Goal: Task Accomplishment & Management: Manage account settings

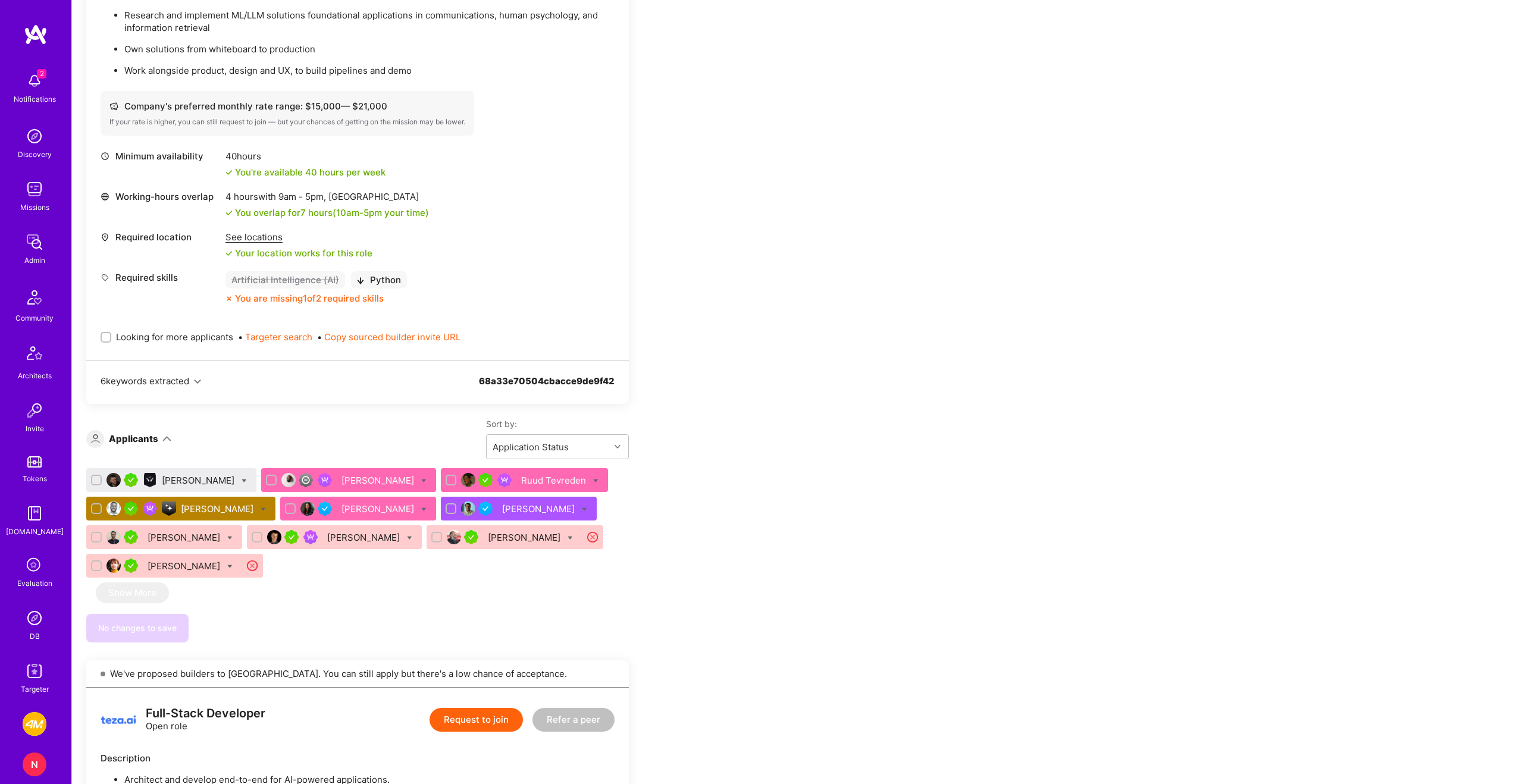
scroll to position [1024, 0]
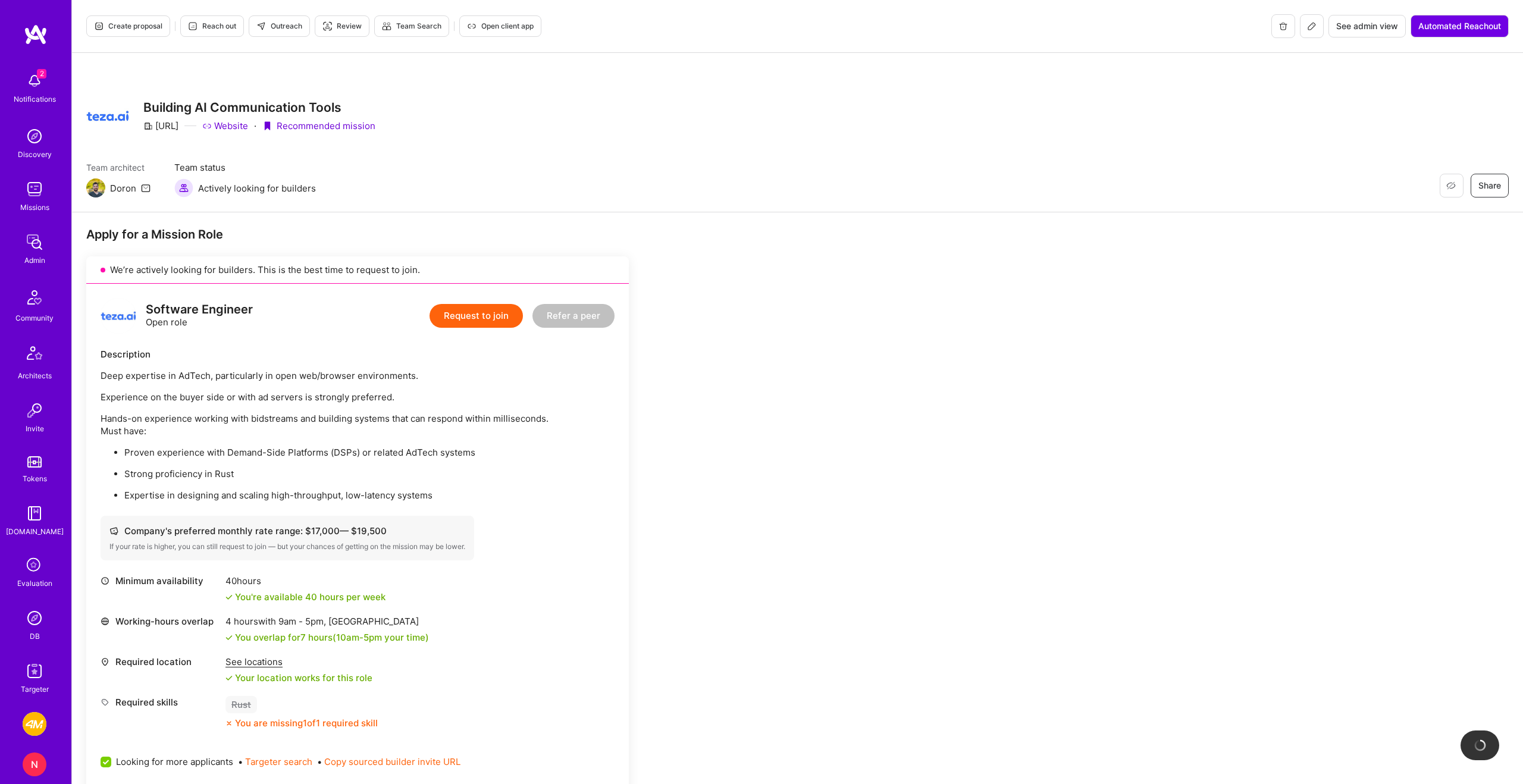
click at [1305, 31] on button at bounding box center [1312, 26] width 24 height 24
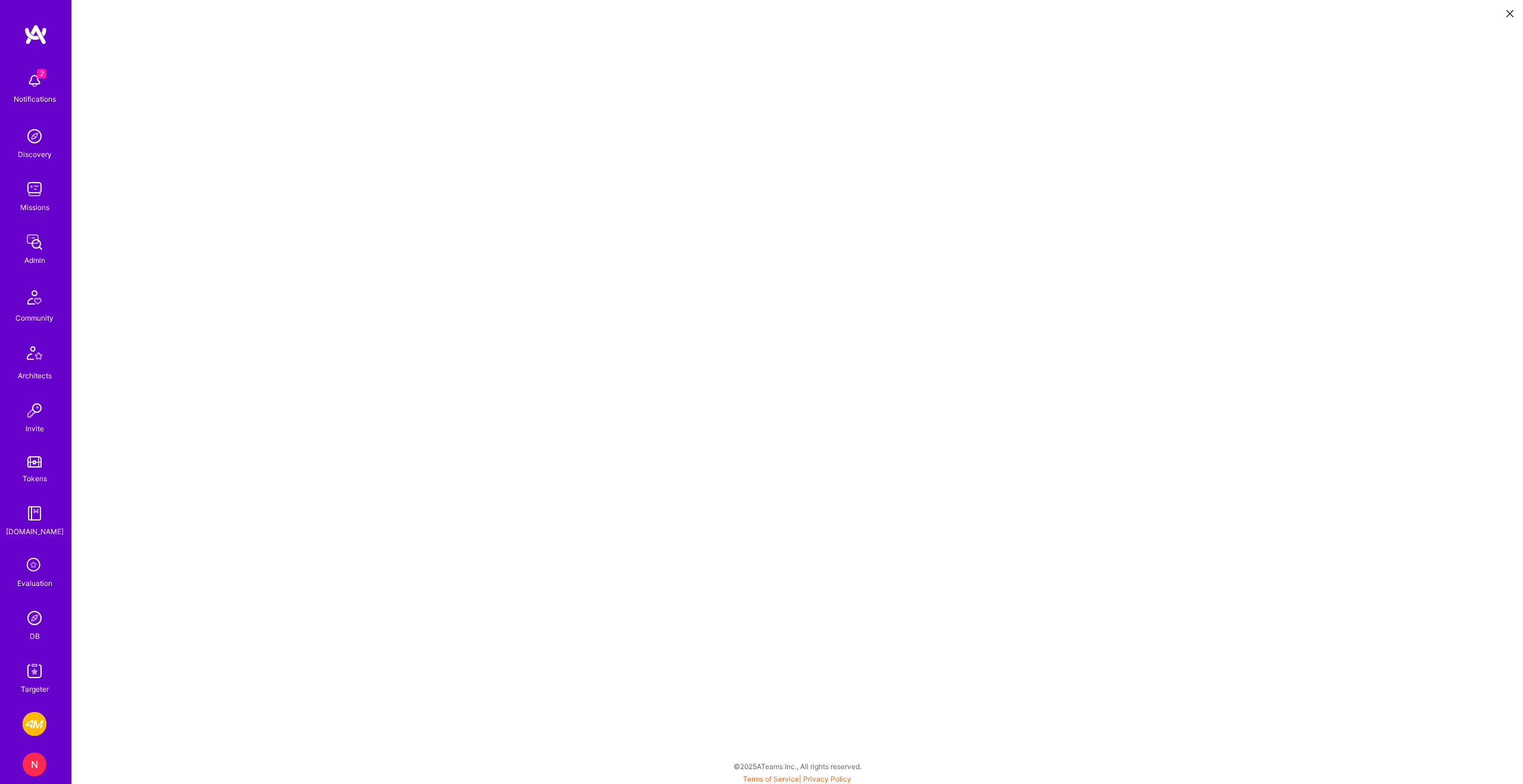
click at [1506, 11] on button at bounding box center [1510, 12] width 14 height 19
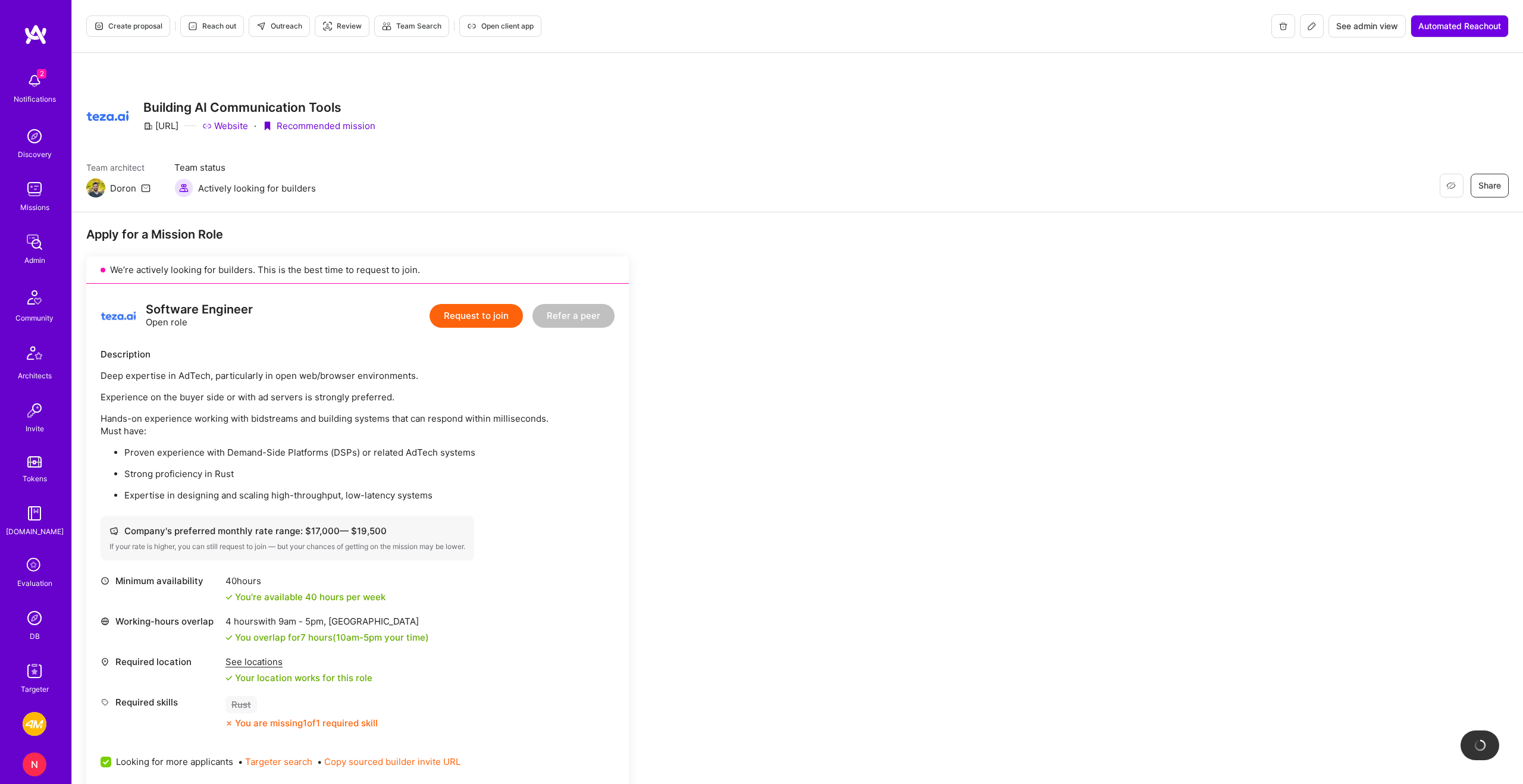
click at [493, 27] on span "Open client app" at bounding box center [500, 26] width 66 height 11
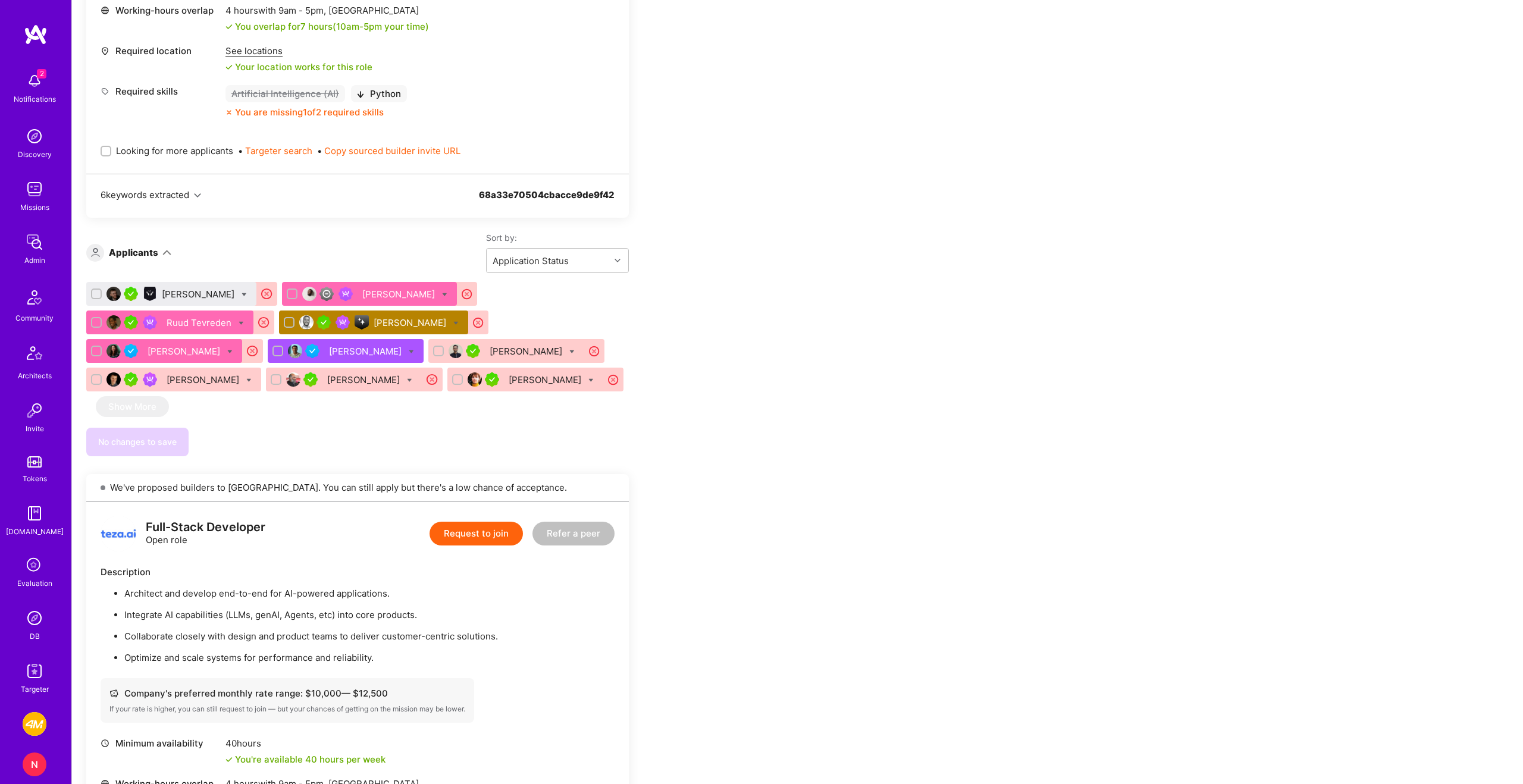
scroll to position [1121, 0]
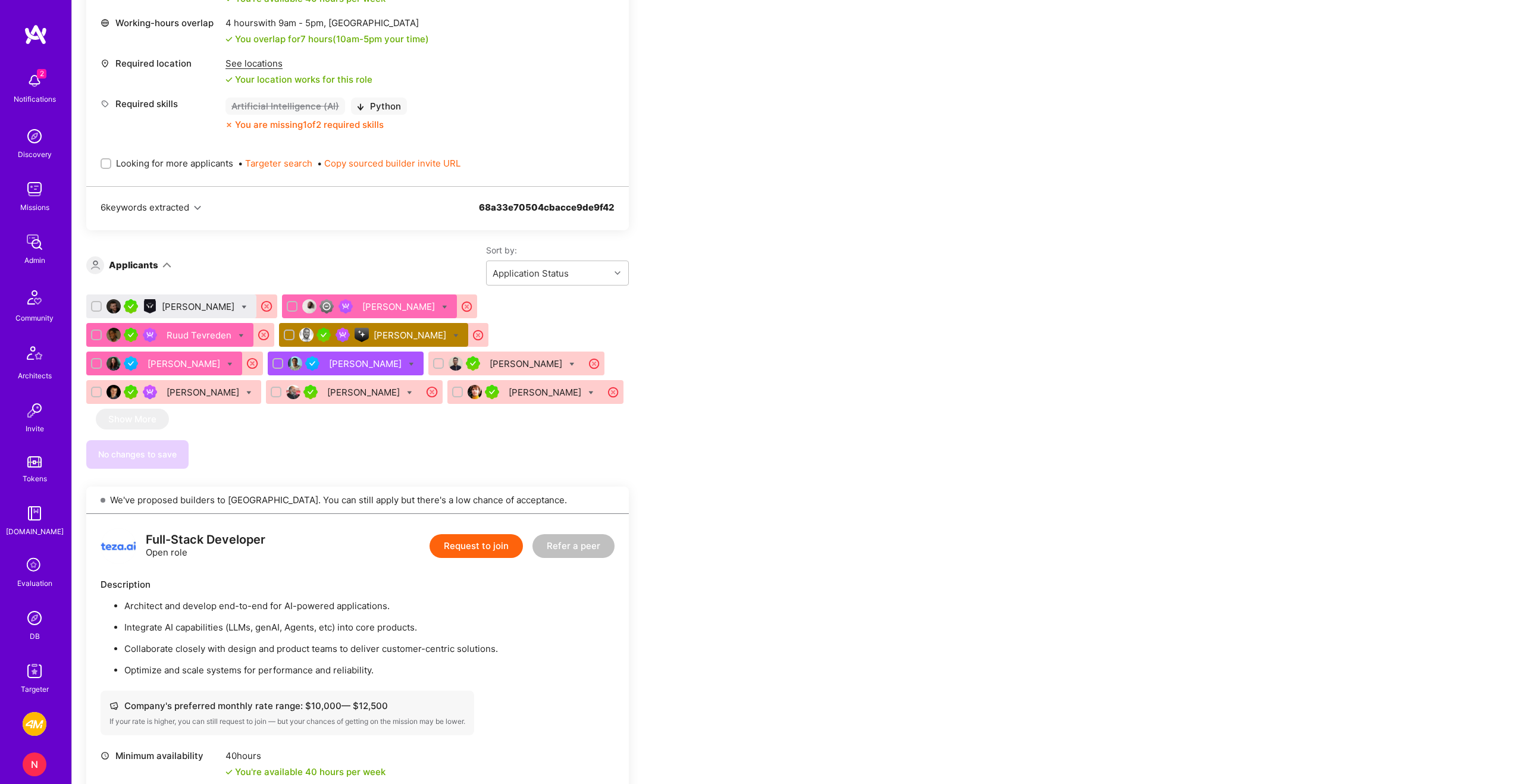
click at [249, 308] on div "[PERSON_NAME]" at bounding box center [171, 306] width 170 height 24
click at [244, 308] on icon at bounding box center [244, 307] width 6 height 6
checkbox input "true"
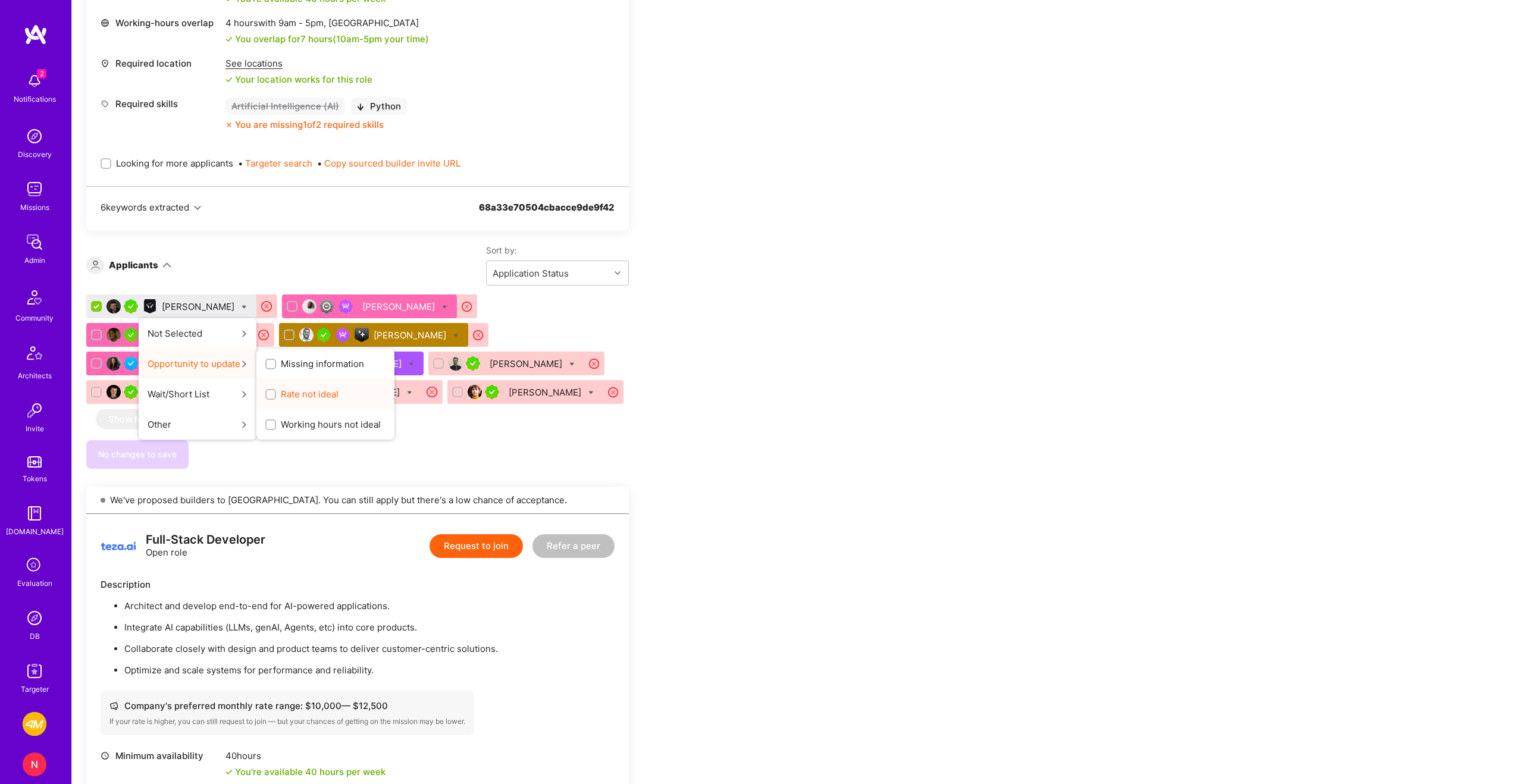
click at [324, 397] on span "Rate not ideal" at bounding box center [309, 394] width 58 height 12
click at [276, 397] on input "Rate not ideal" at bounding box center [272, 395] width 9 height 9
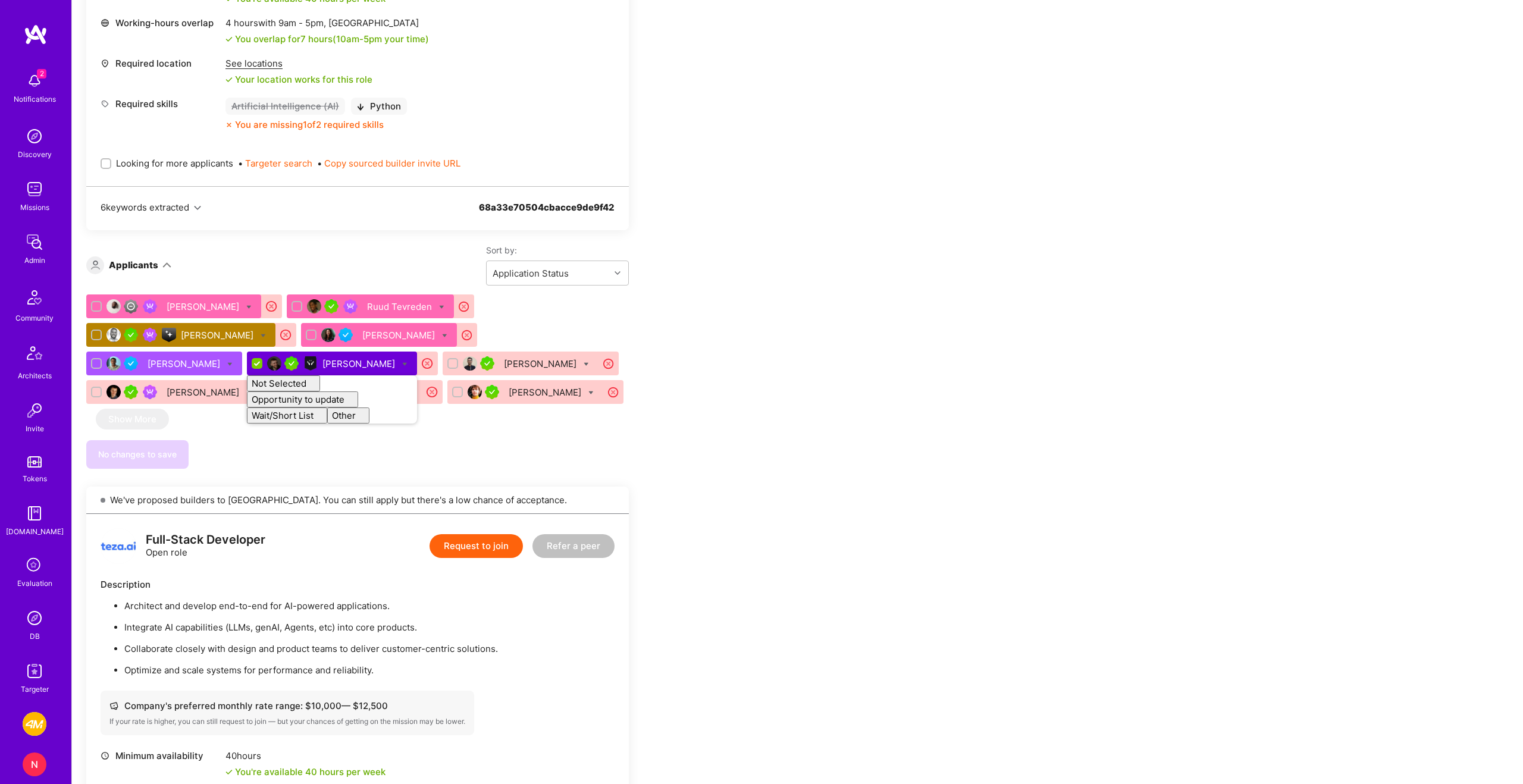
checkbox input "false"
click at [671, 298] on div "Apply for a Mission Role We’re actively looking for builders. This is the best …" at bounding box center [443, 760] width 714 height 3310
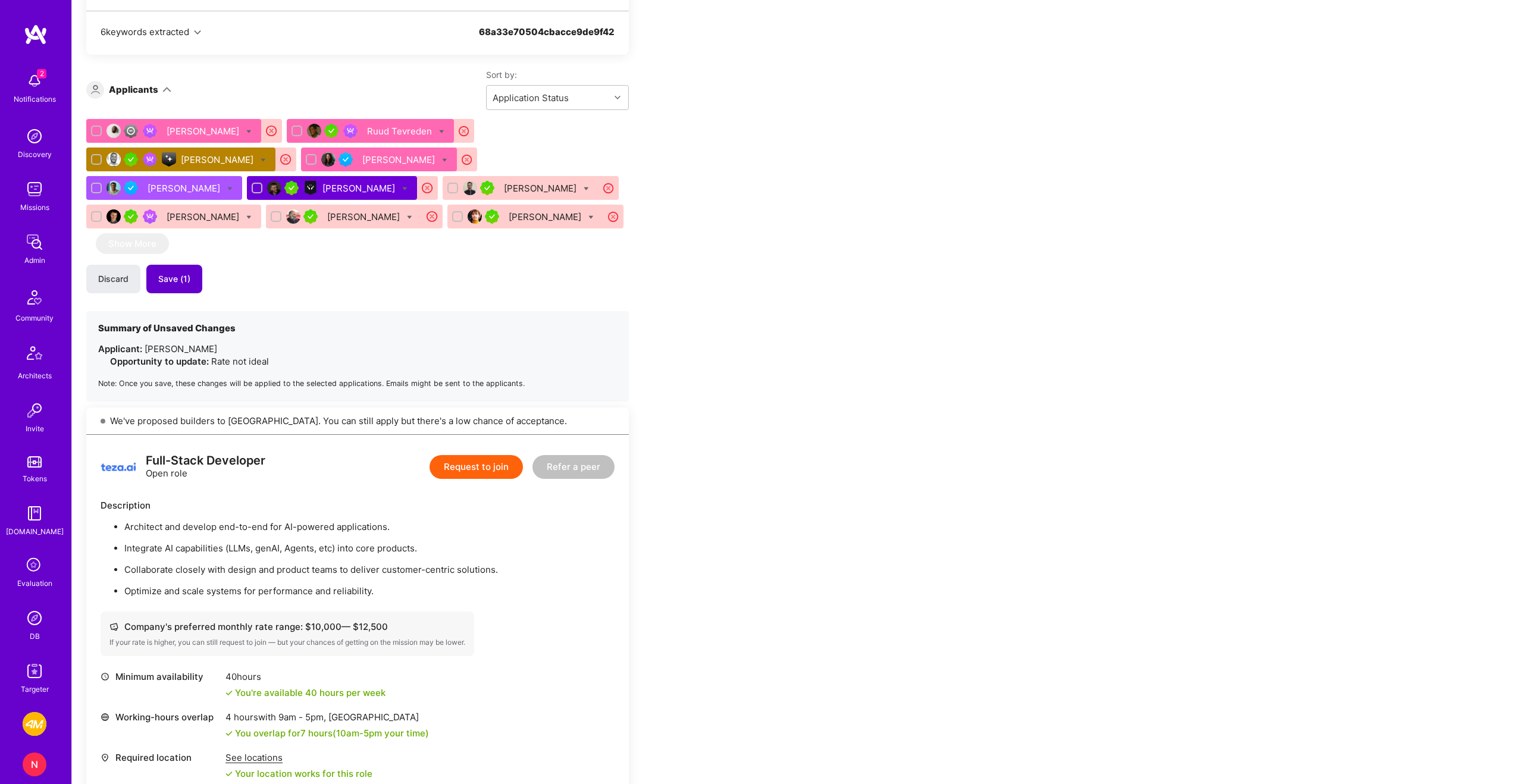
scroll to position [1288, 0]
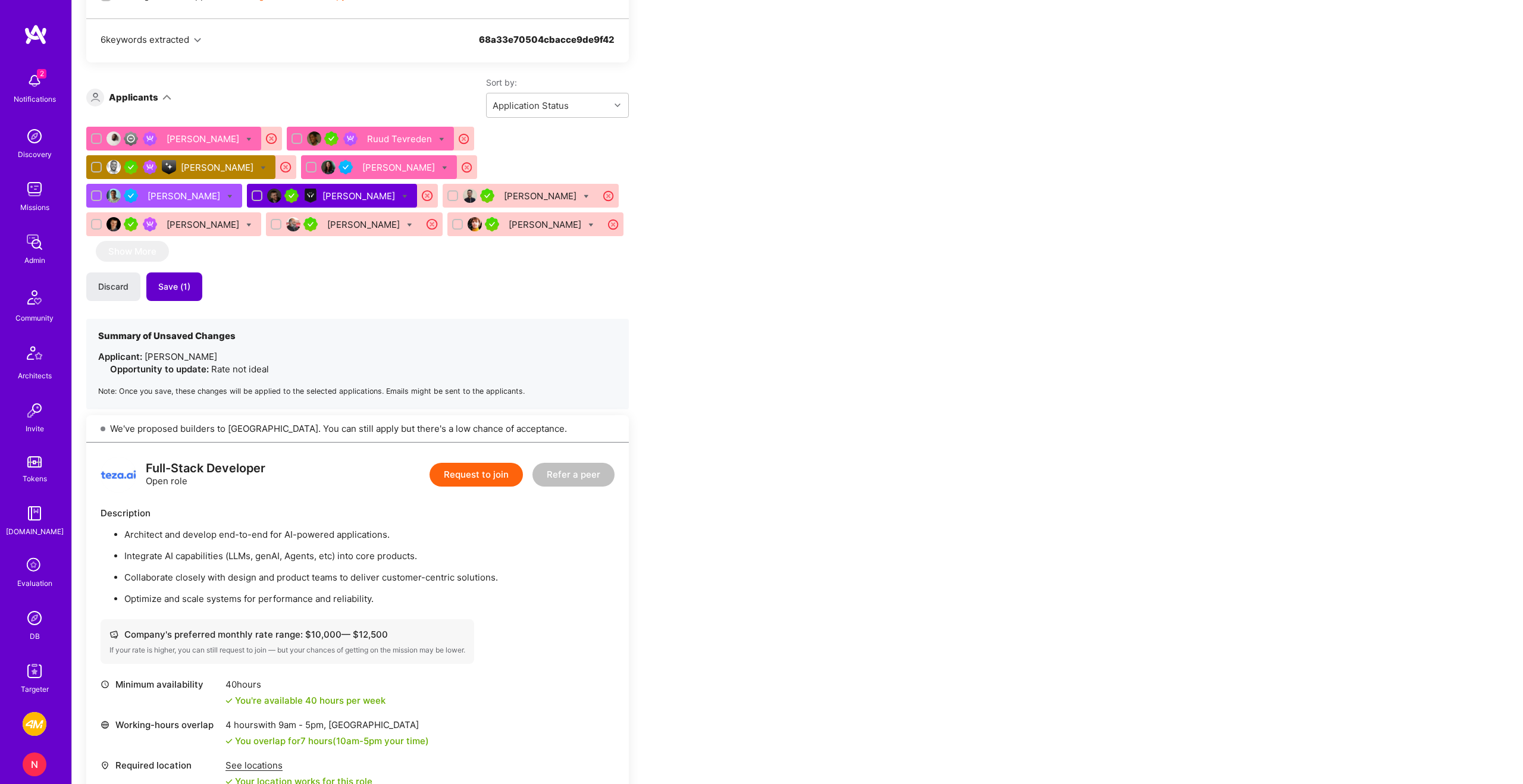
click at [182, 293] on button "Save (1)" at bounding box center [174, 287] width 56 height 29
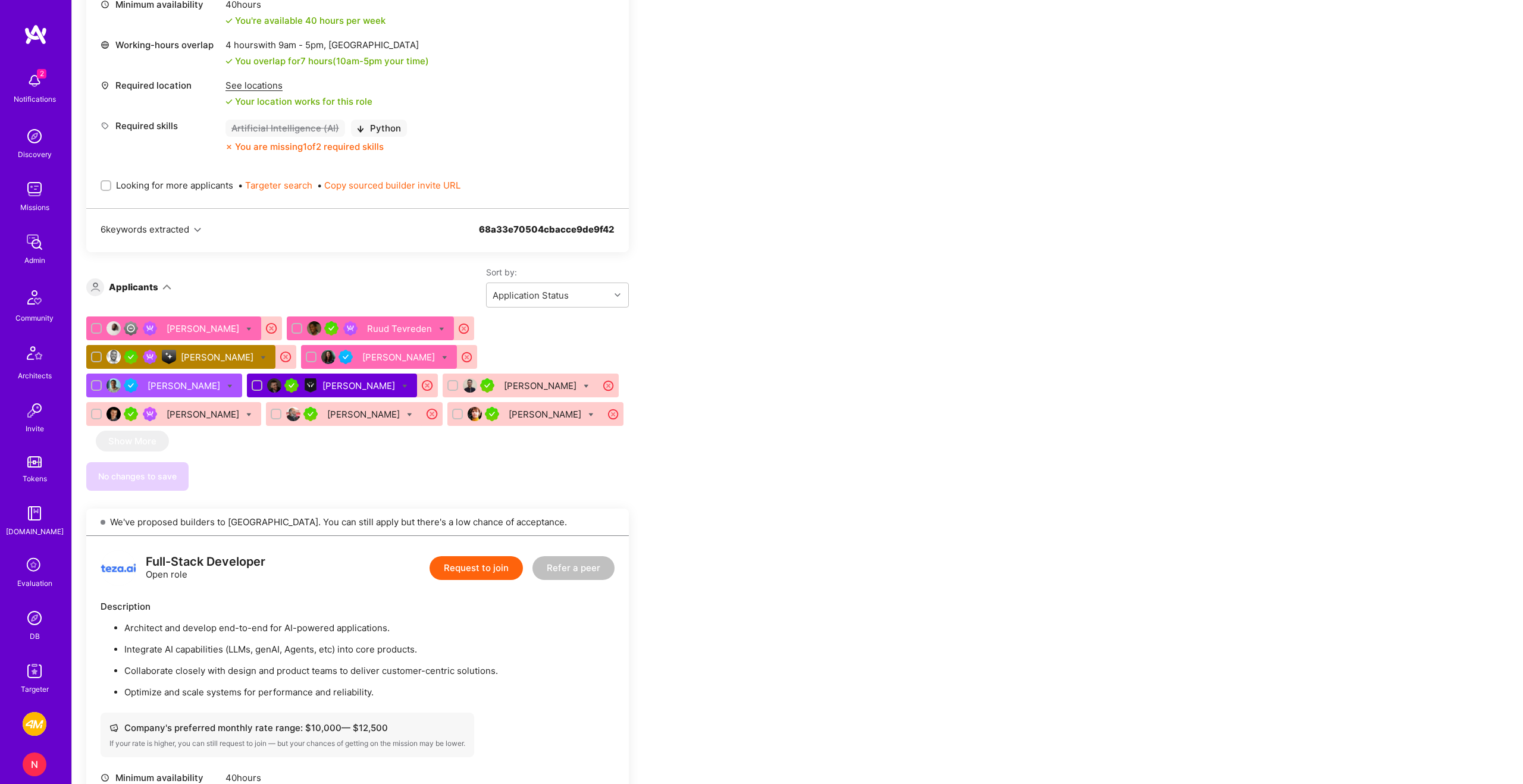
scroll to position [1101, 0]
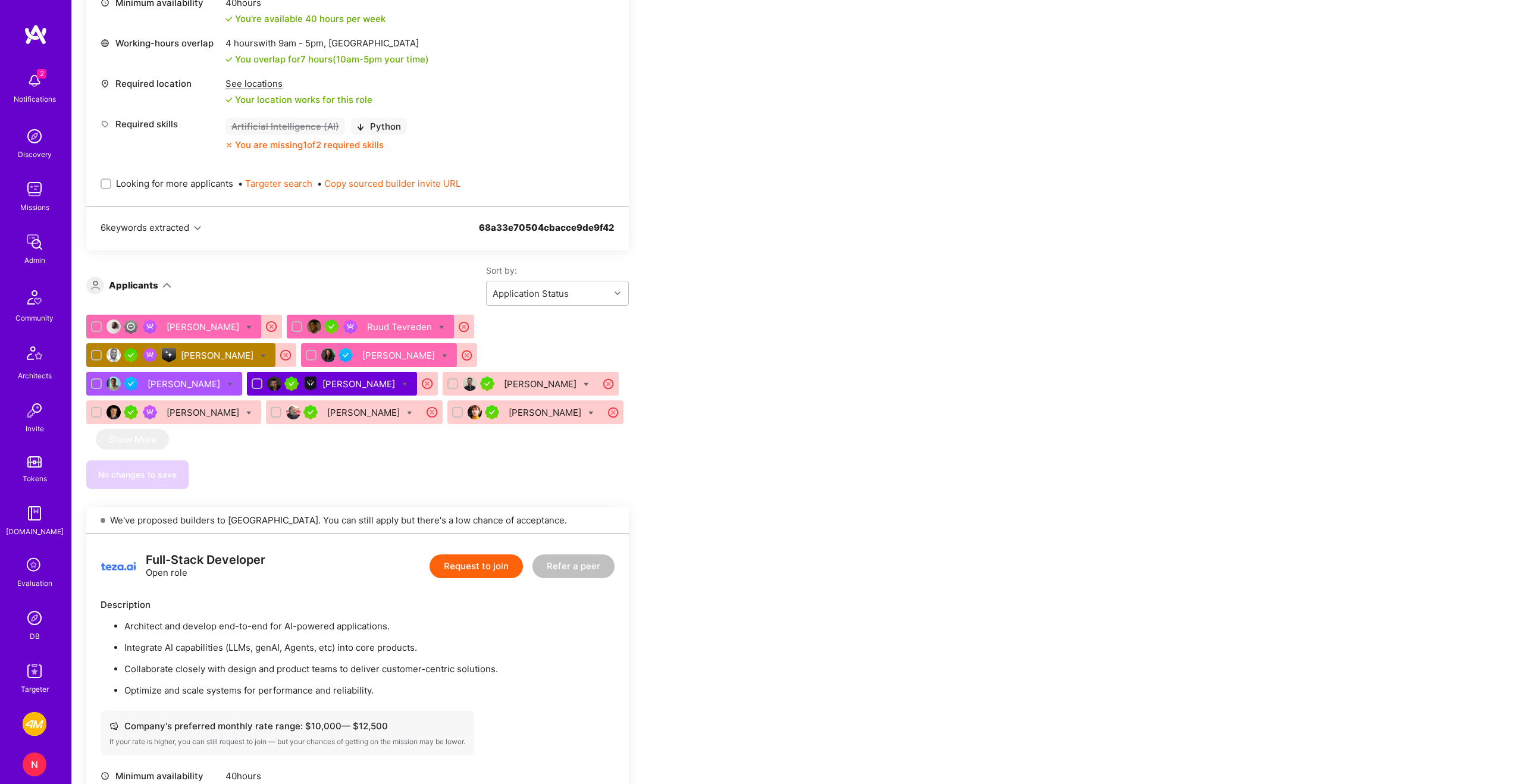
click at [394, 360] on div "Ena Zunic-Cejvanovic" at bounding box center [400, 355] width 75 height 12
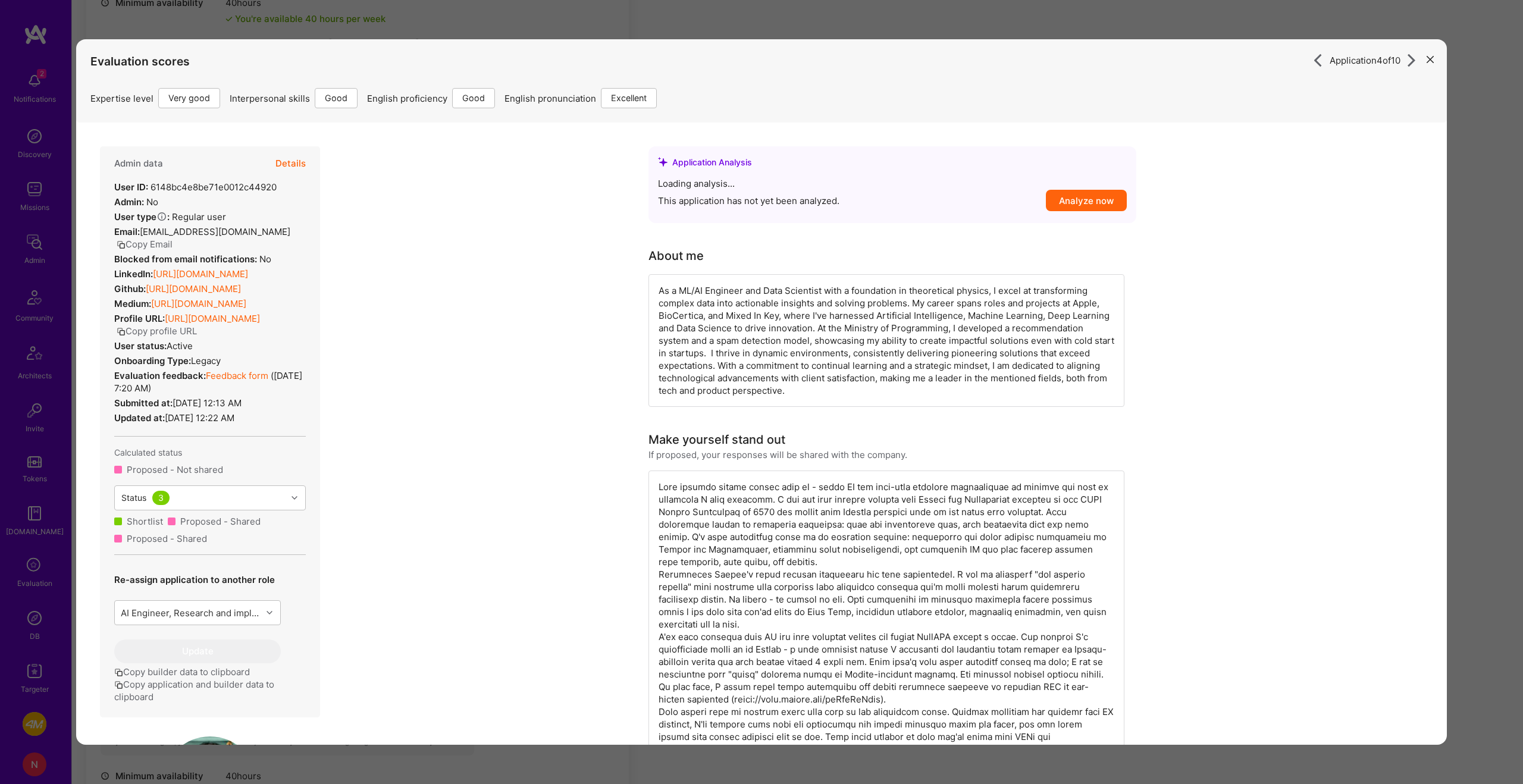
click at [173, 238] on button "Copy Email" at bounding box center [144, 244] width 56 height 12
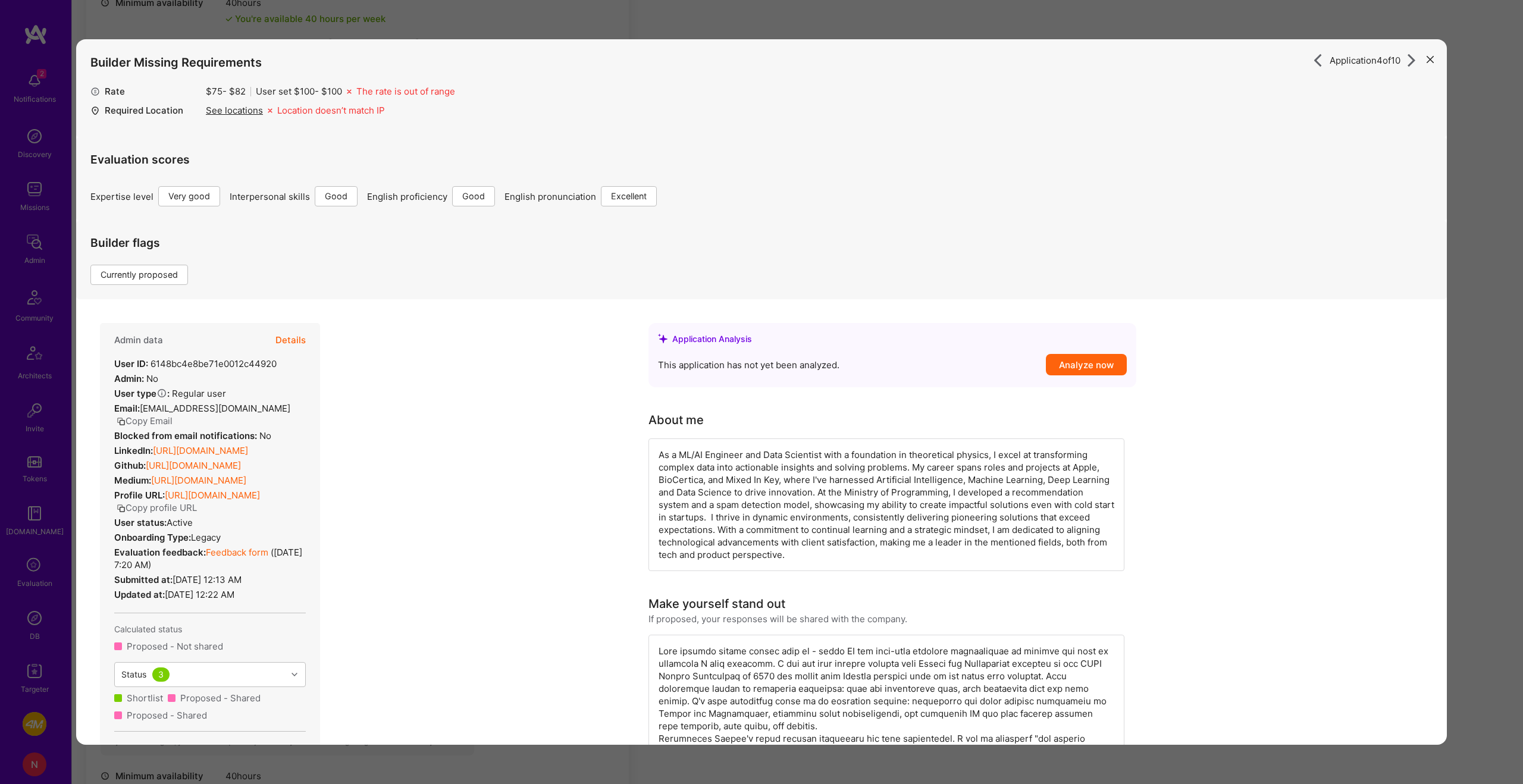
click at [63, 339] on div "Application 4 of 10 Builder Missing Requirements Rate $ 75 - $ 82 User set $ 10…" at bounding box center [761, 392] width 1523 height 784
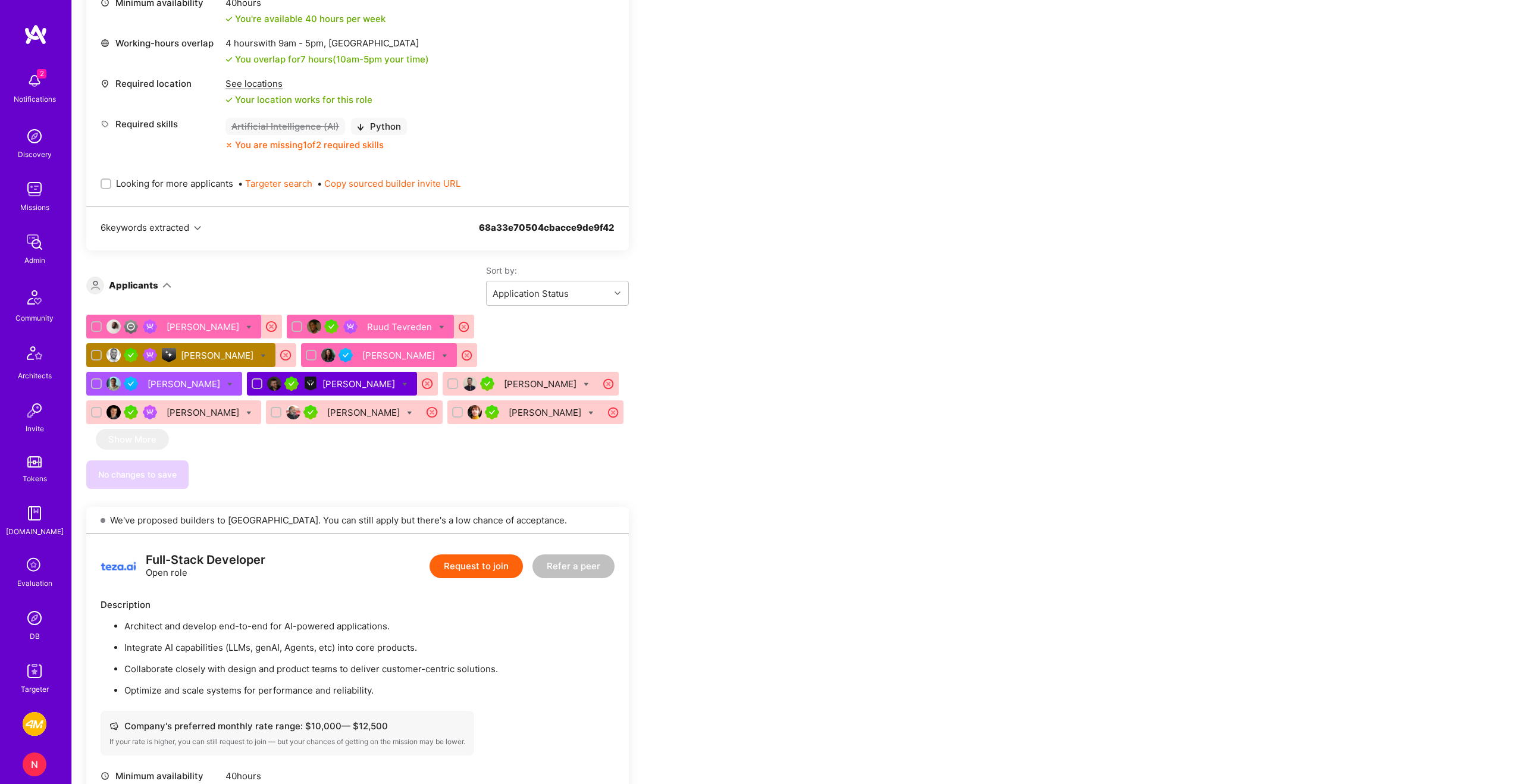
click at [434, 329] on div "Ruud Tevreden" at bounding box center [401, 327] width 67 height 12
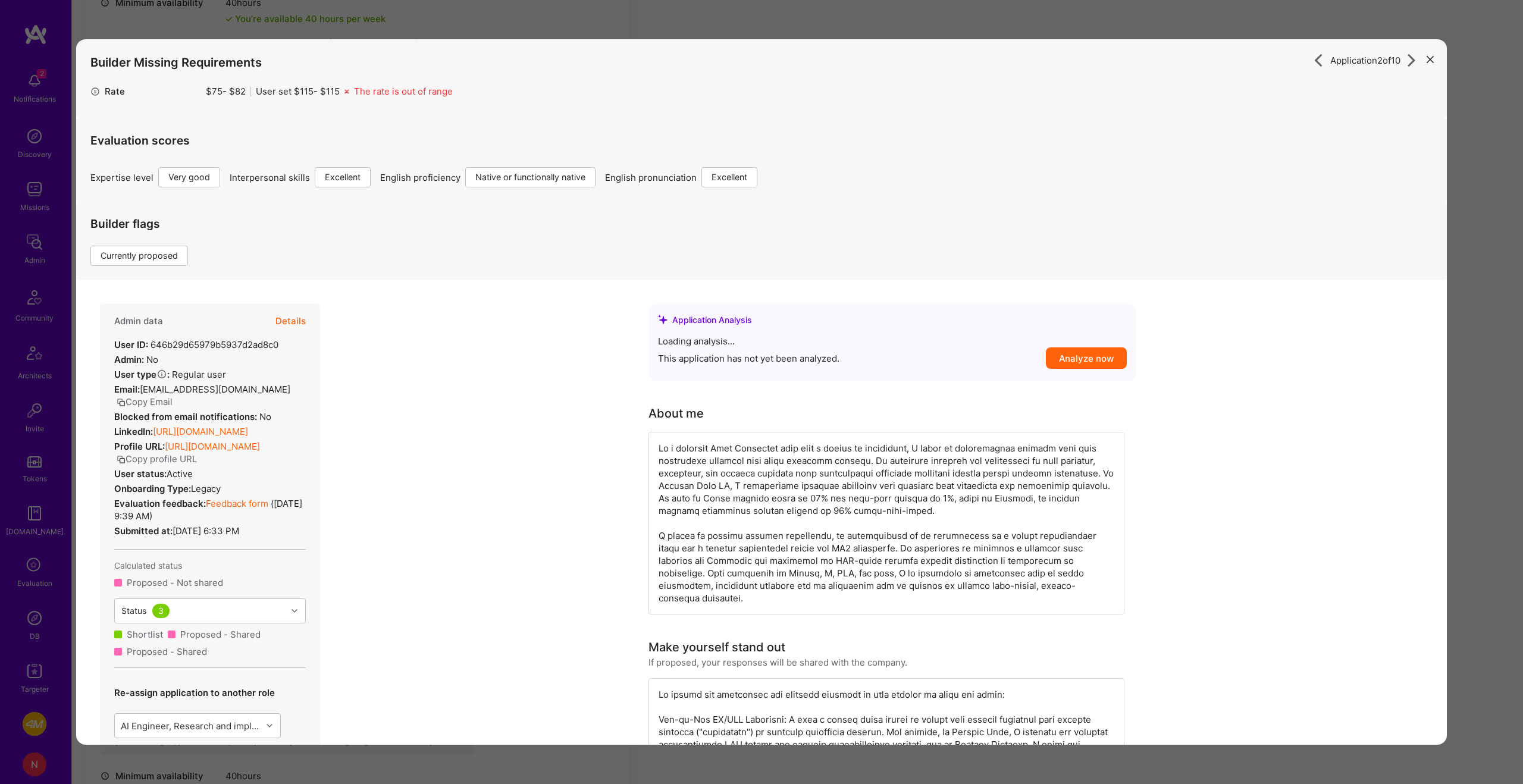
click at [290, 163] on div "Evaluation scores Expertise level Very good Interpersonal skills Excellent Engl…" at bounding box center [761, 153] width 1342 height 69
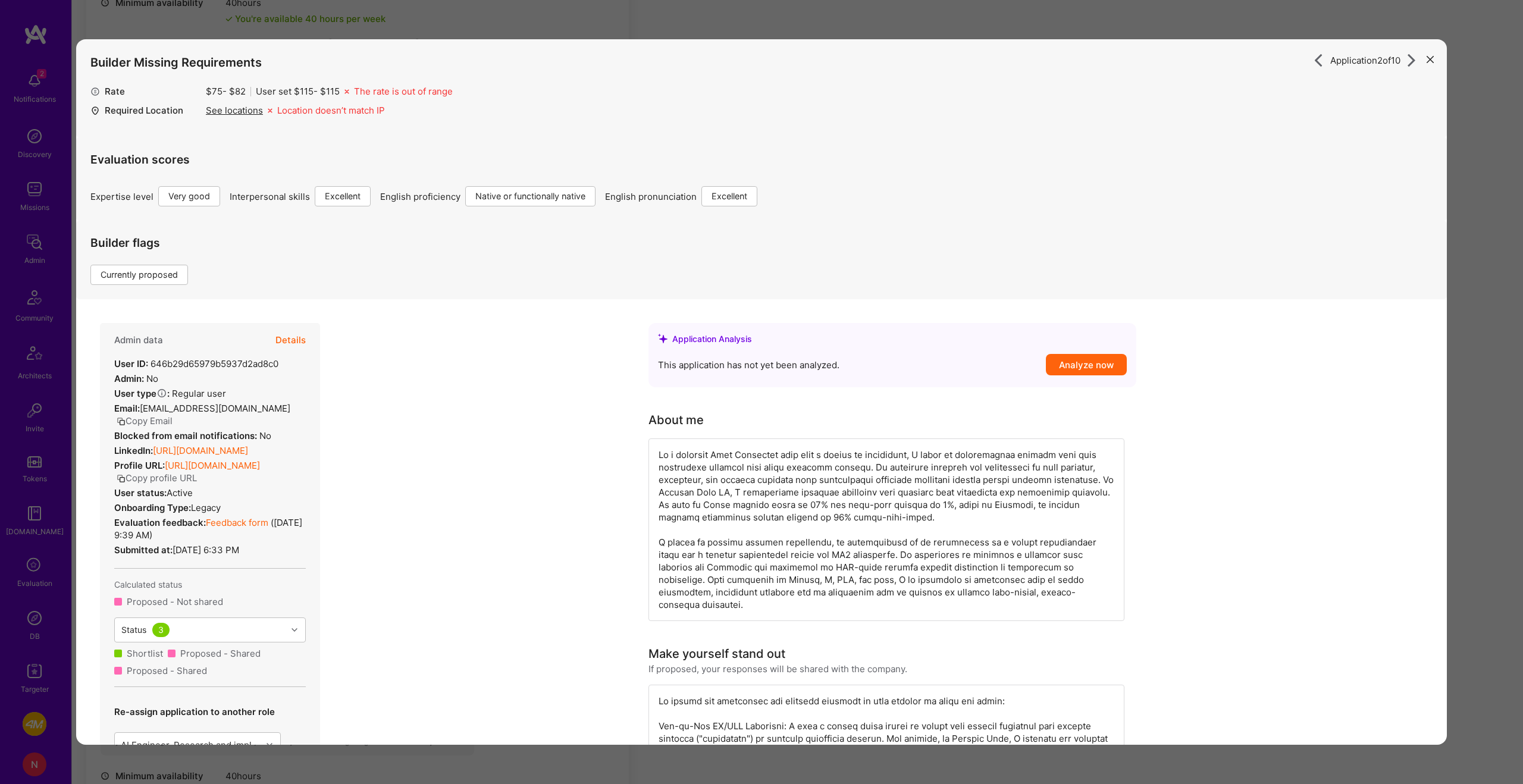
click at [298, 332] on button "Details" at bounding box center [291, 340] width 31 height 35
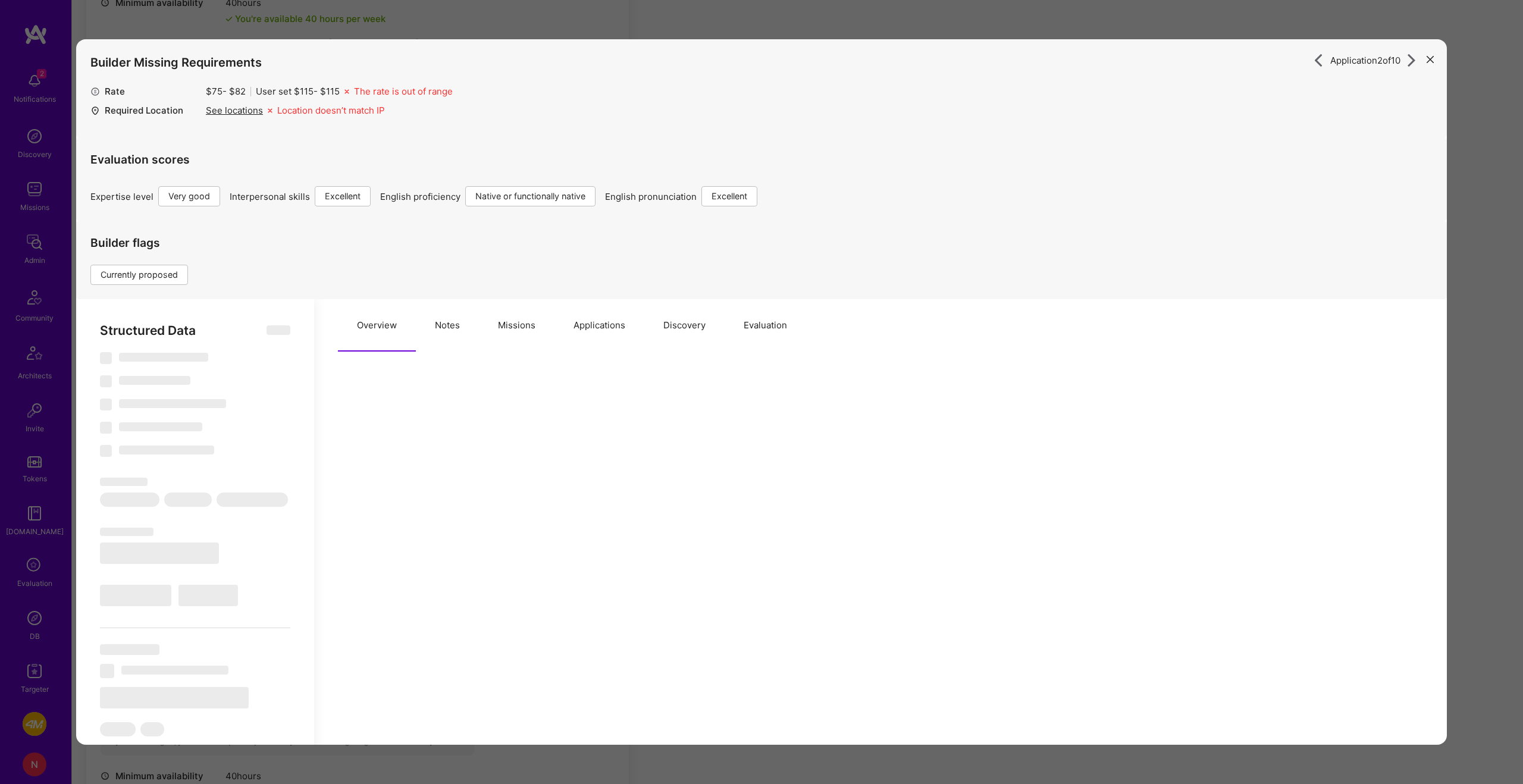
click at [524, 332] on button "Missions" at bounding box center [516, 325] width 76 height 52
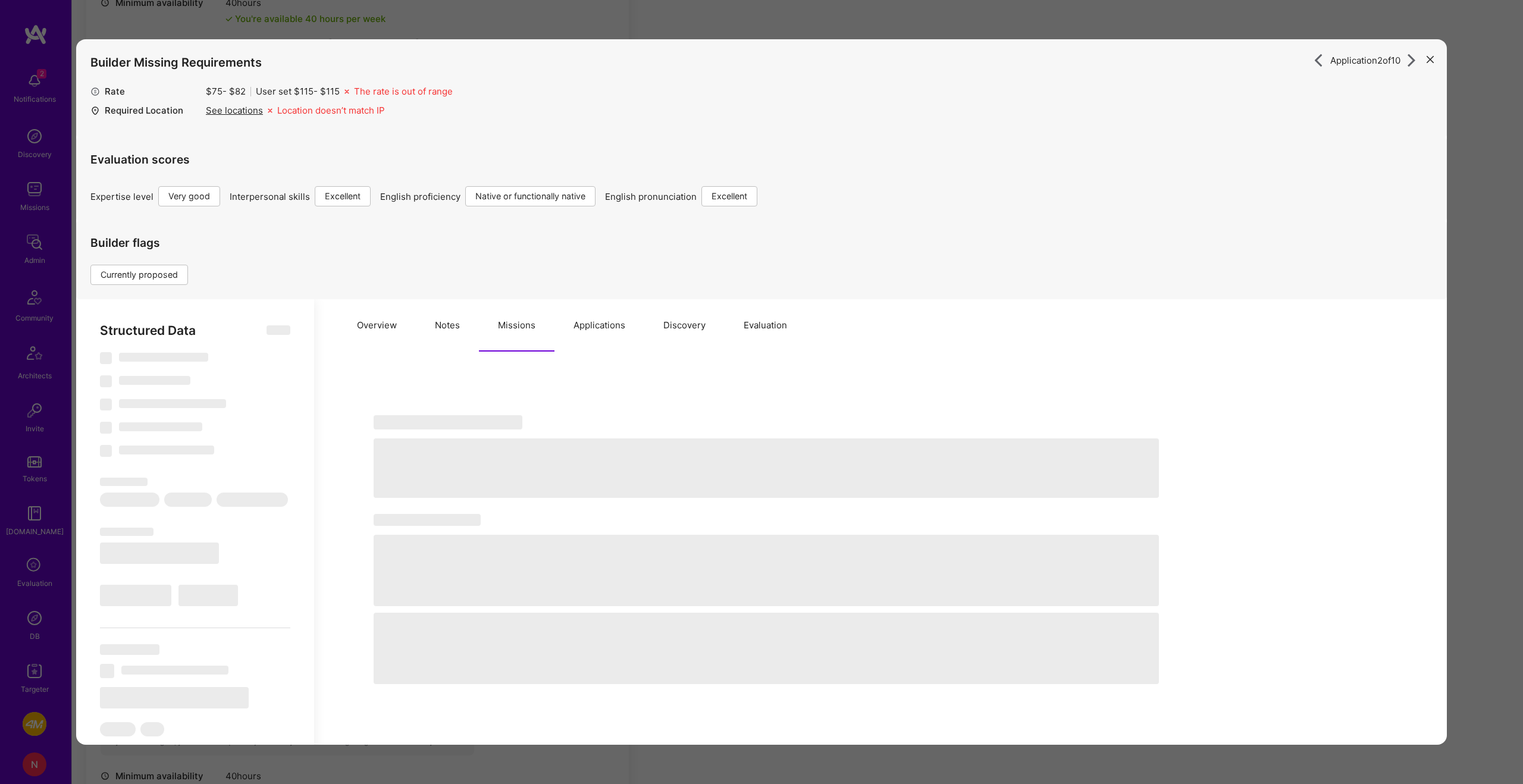
select select "Right Now"
select select "5"
select select "7"
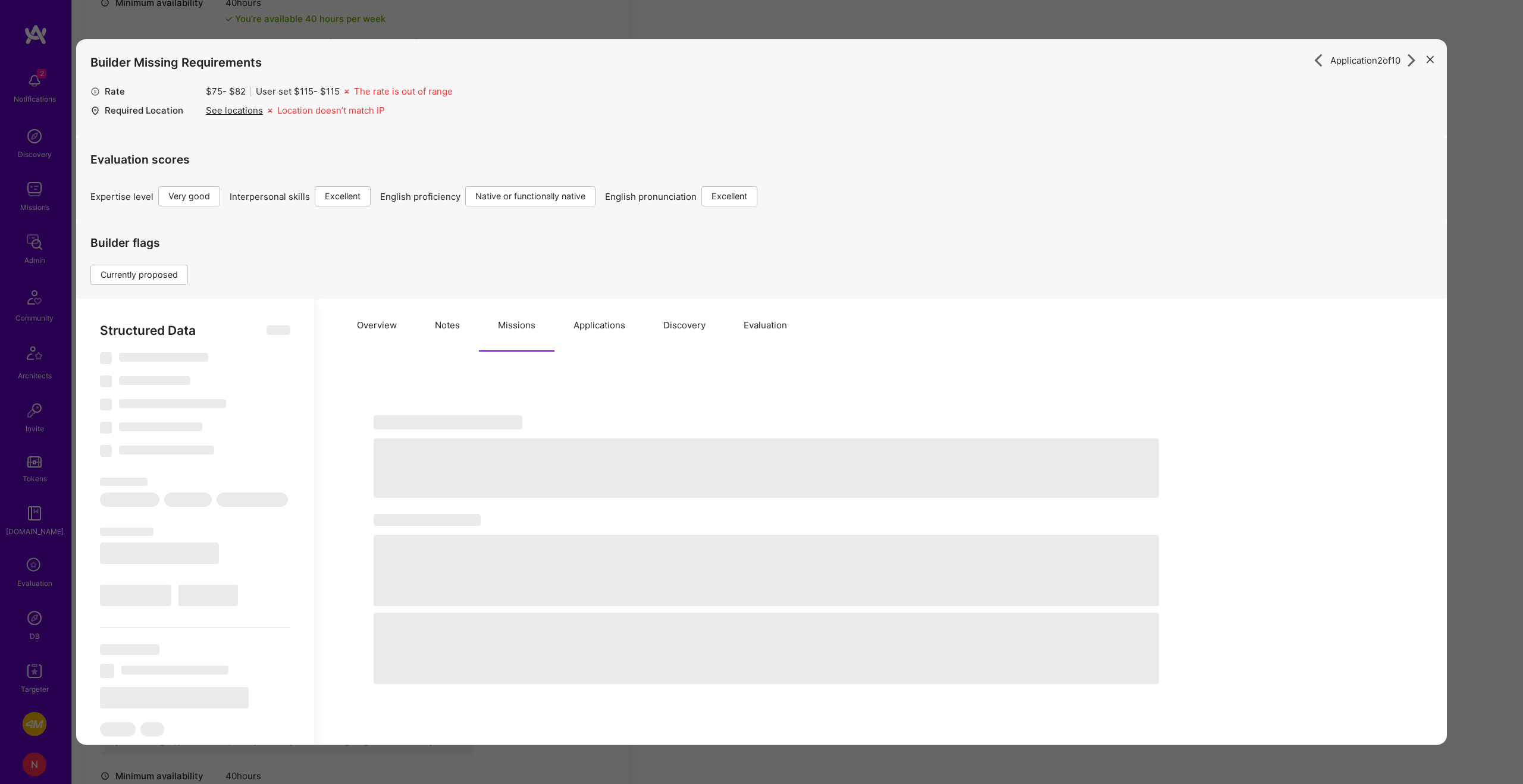
select select "NL"
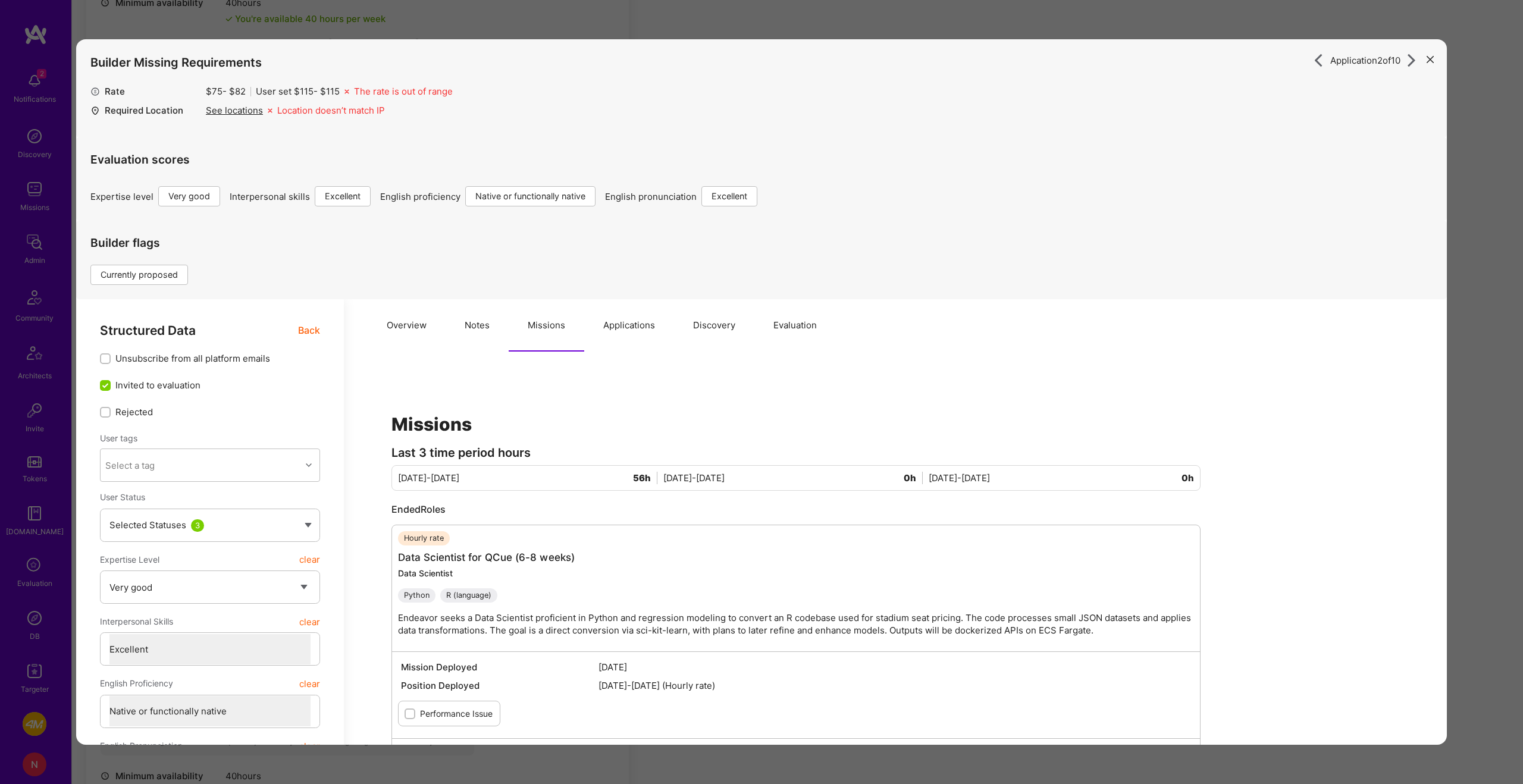
click at [313, 332] on span "Back" at bounding box center [308, 330] width 22 height 14
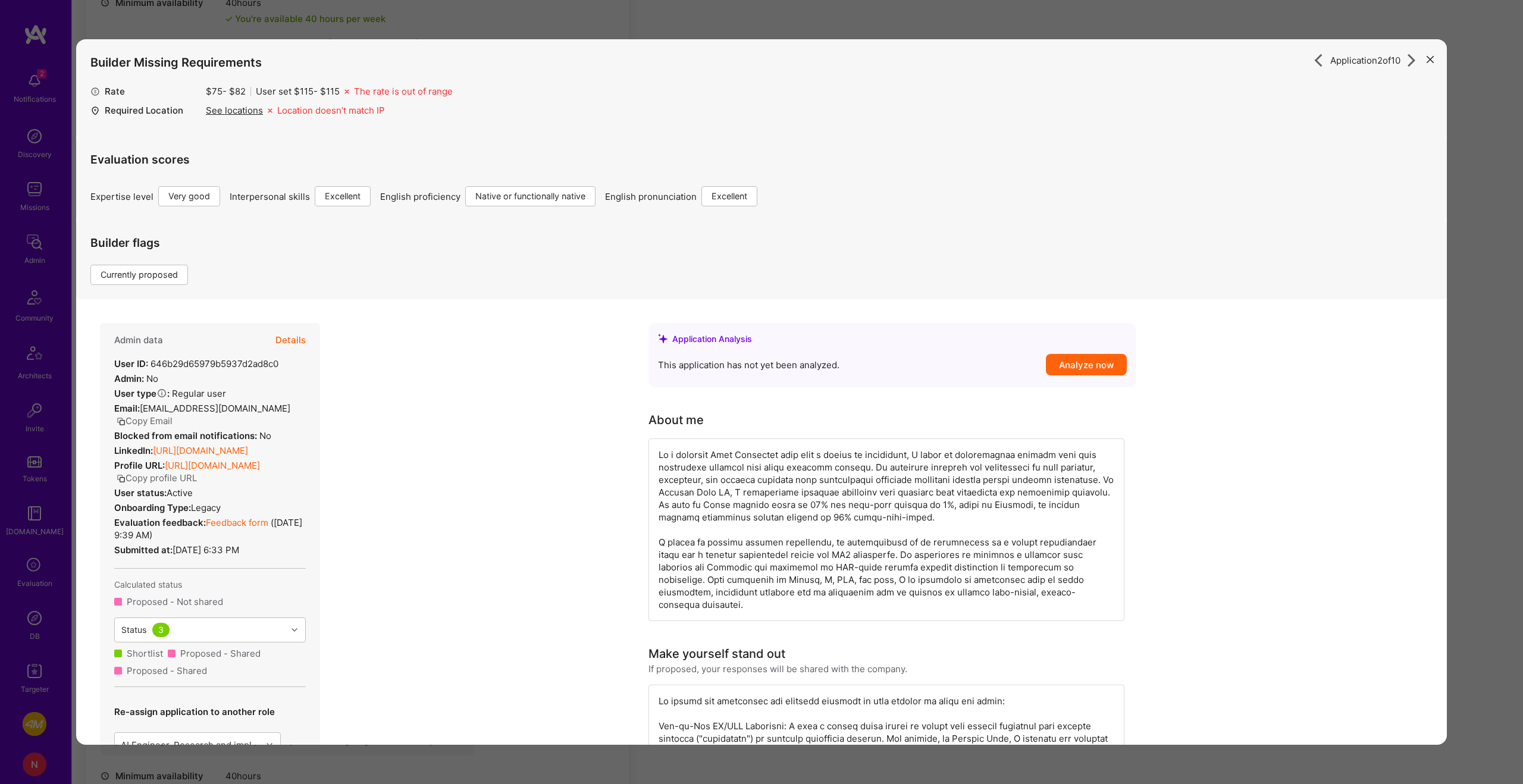
click at [153, 421] on button "Copy Email" at bounding box center [144, 421] width 56 height 12
click at [790, 38] on div "Application 2 of 10 Builder Missing Requirements Rate $ 75 - $ 82 User set $ 11…" at bounding box center [761, 392] width 1523 height 784
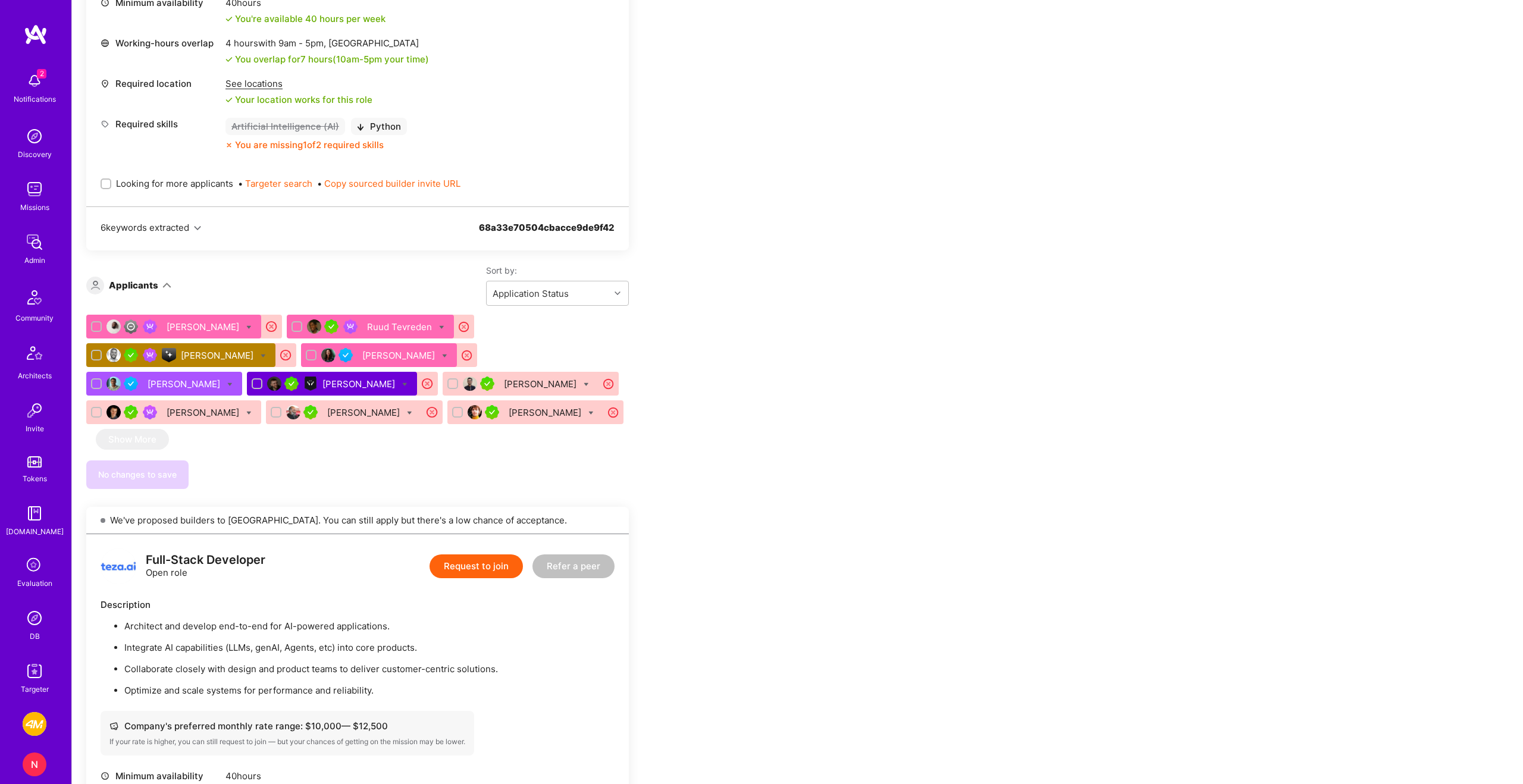
click at [241, 329] on div "Abdulhakeem Omotolani Yaqoob" at bounding box center [204, 327] width 75 height 12
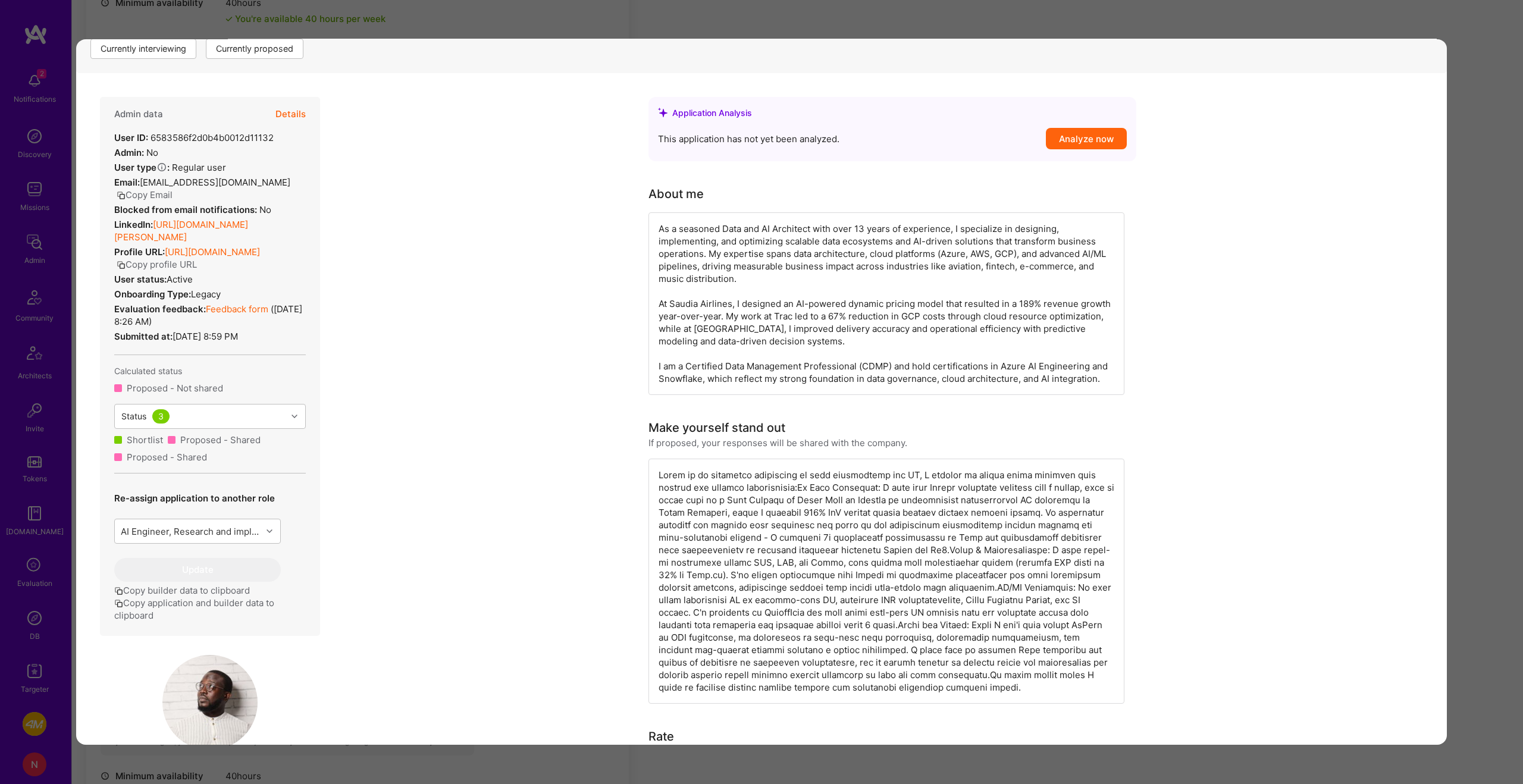
scroll to position [185, 0]
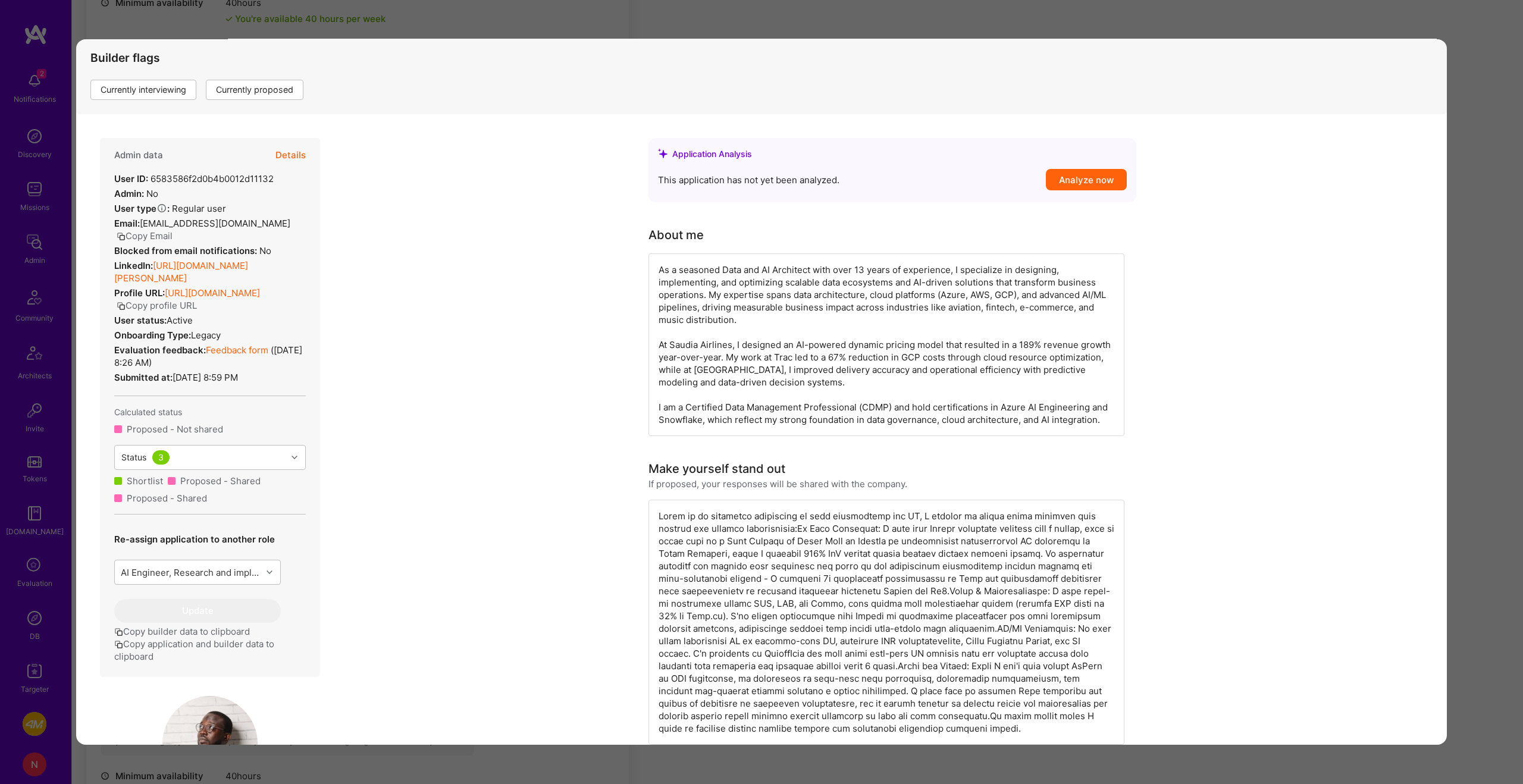
click at [173, 230] on button "Copy Email" at bounding box center [144, 235] width 56 height 12
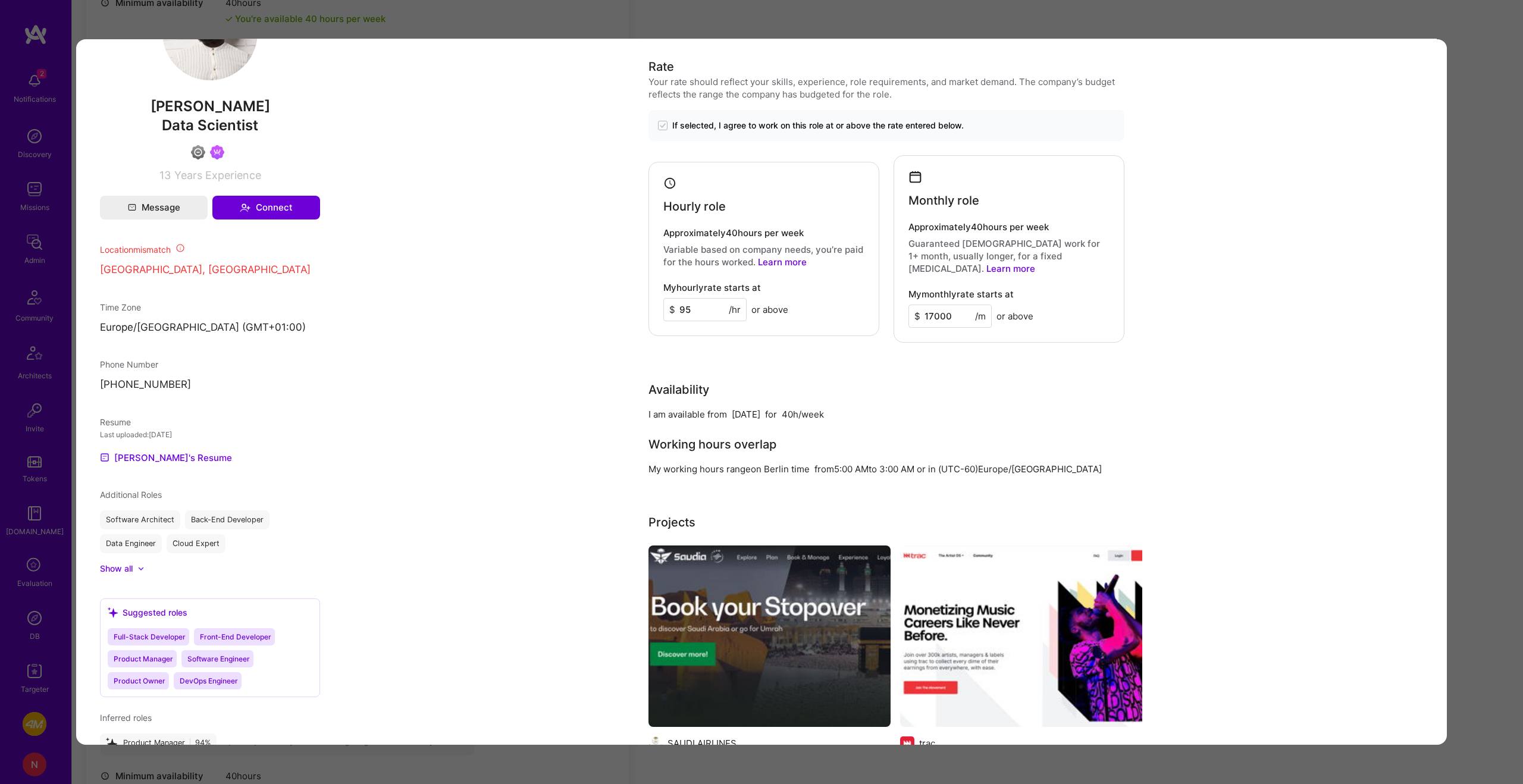
scroll to position [875, 0]
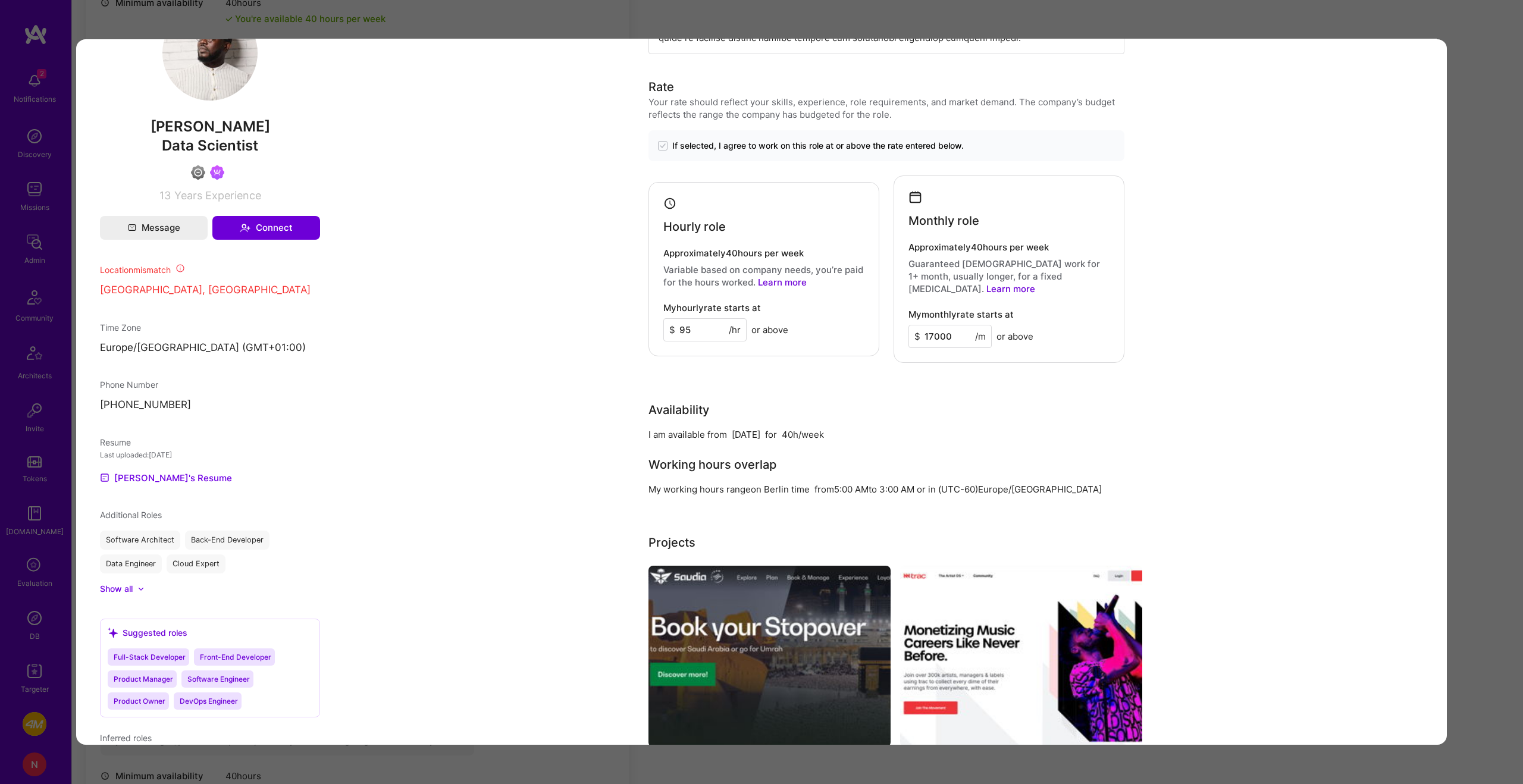
click at [411, 21] on div "Application 1 of 10 Builder Missing Requirements Rate $ 75 - $ 82 User set $ 95…" at bounding box center [761, 392] width 1523 height 784
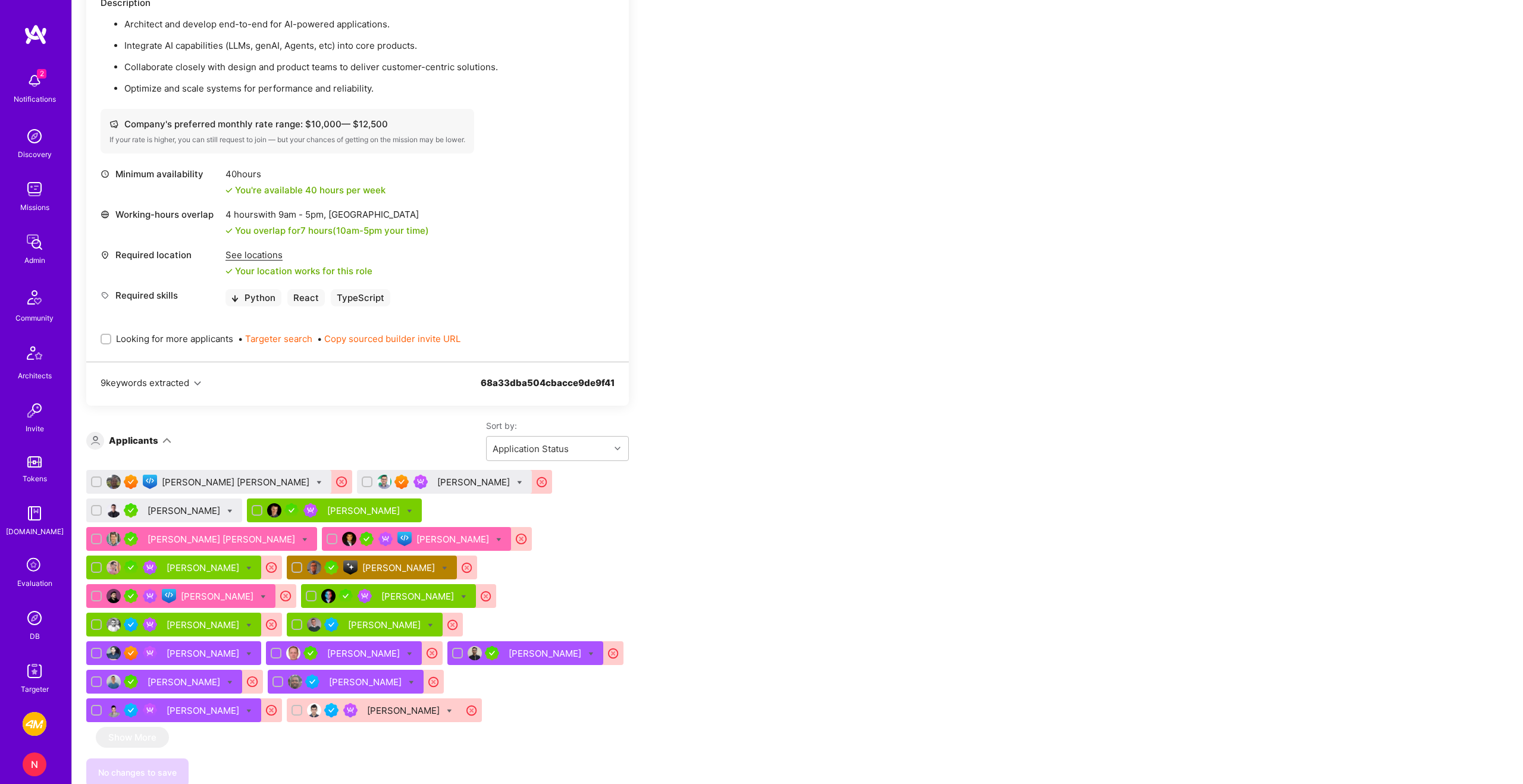
scroll to position [1701, 0]
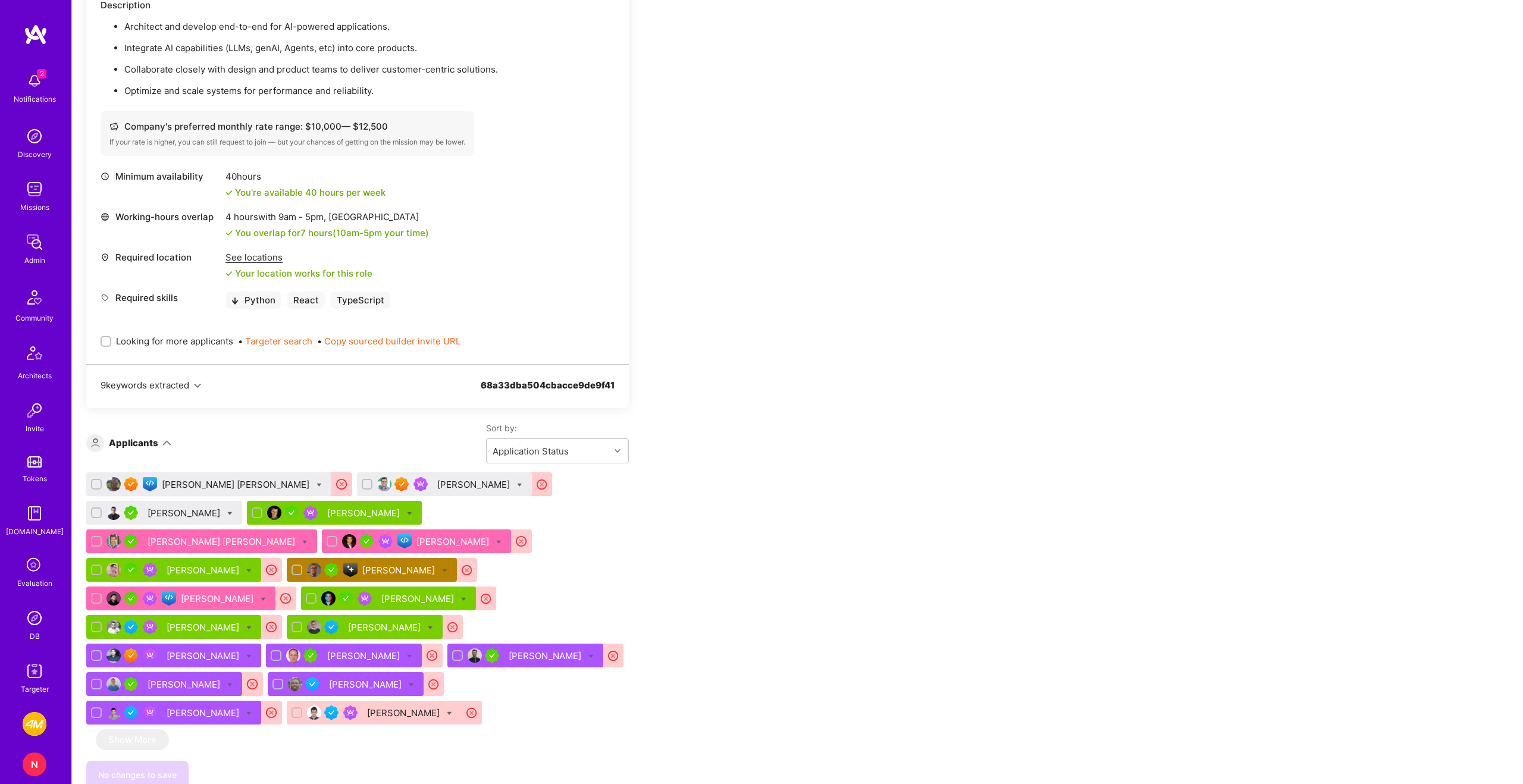
drag, startPoint x: 231, startPoint y: 483, endPoint x: 222, endPoint y: 483, distance: 9.0
click at [316, 483] on icon at bounding box center [319, 485] width 6 height 6
checkbox input "true"
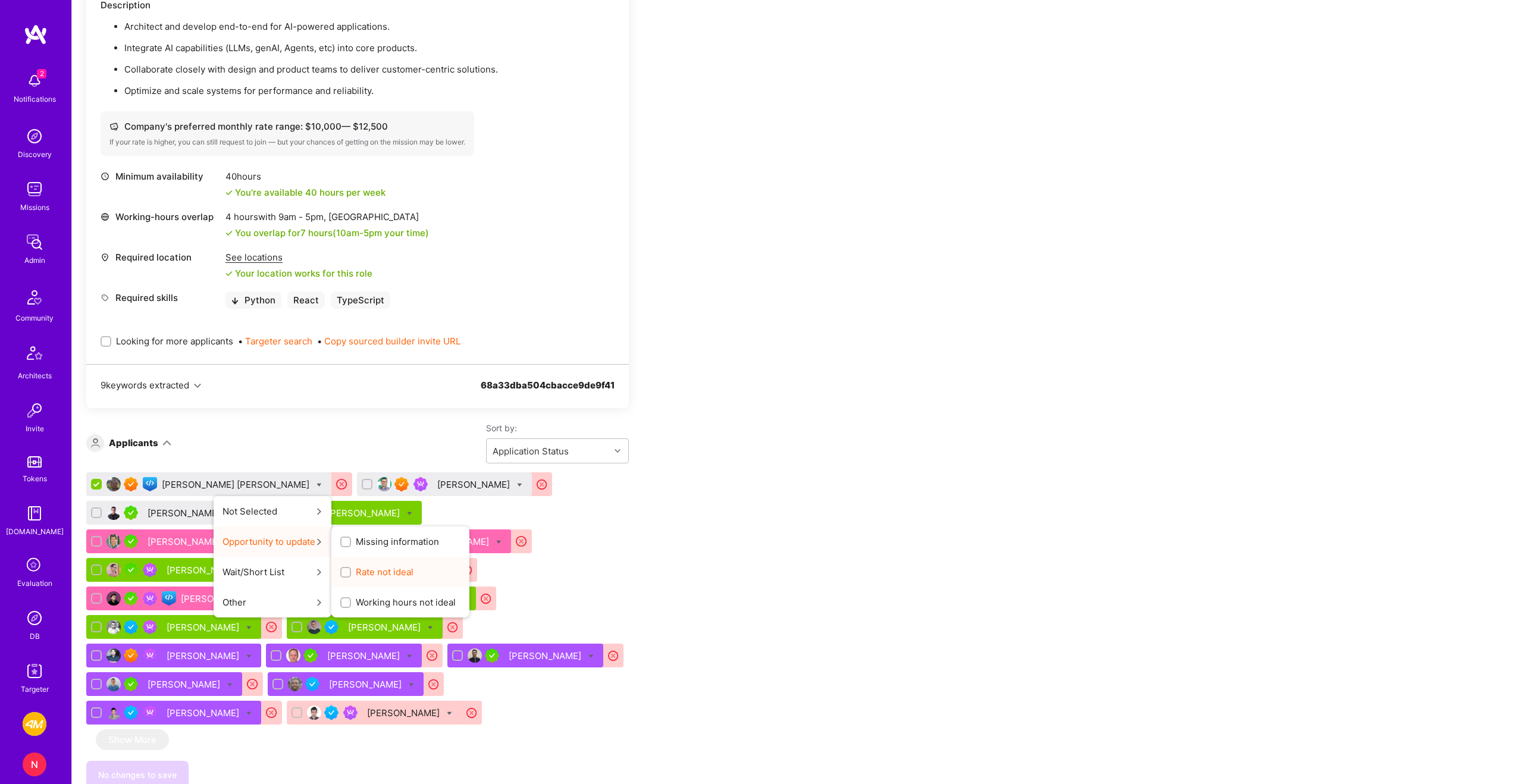
click at [356, 573] on span "Rate not ideal" at bounding box center [384, 572] width 58 height 12
click at [343, 573] on input "Rate not ideal" at bounding box center [347, 573] width 9 height 9
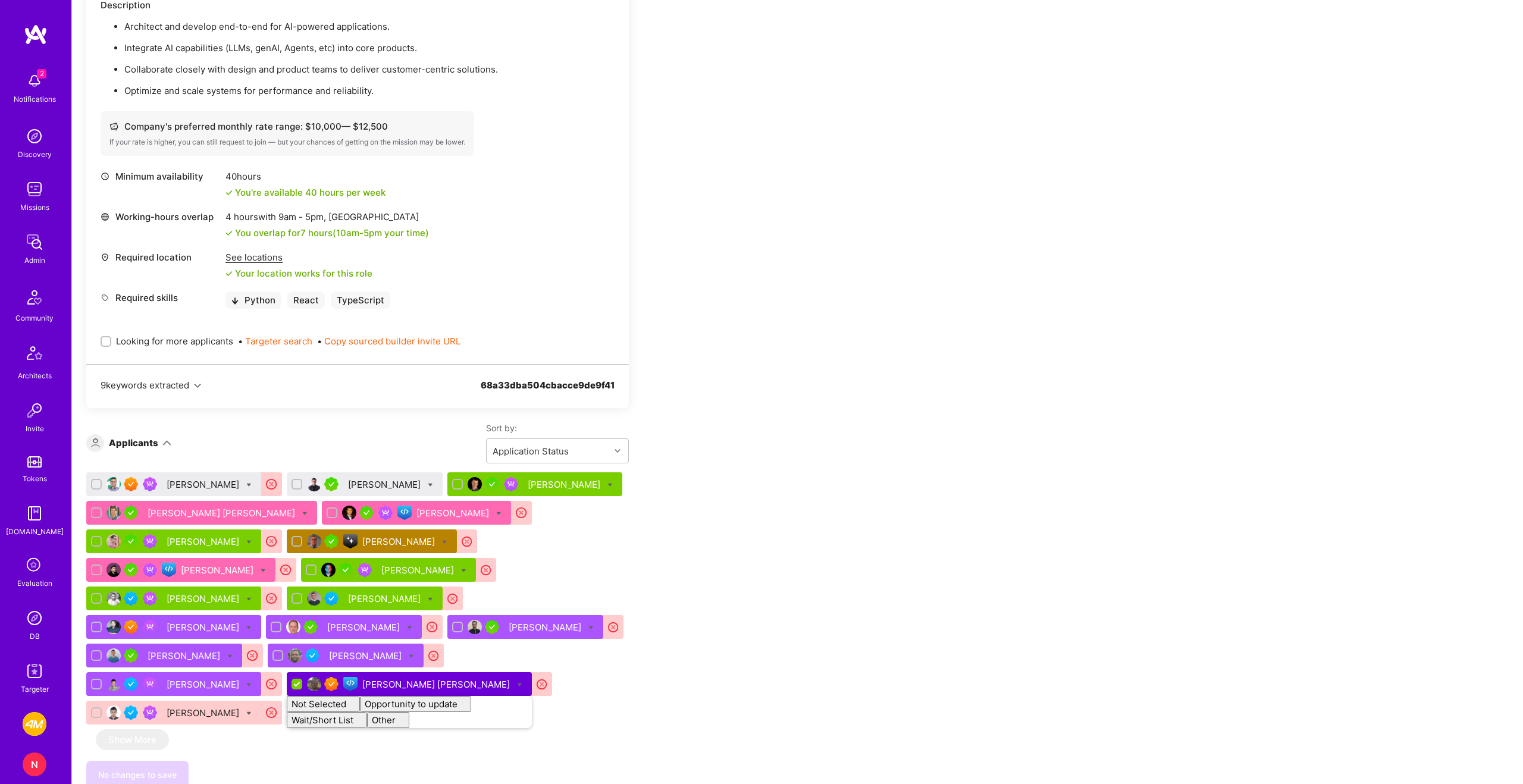
click at [252, 482] on icon at bounding box center [249, 485] width 6 height 6
checkbox input "true"
checkbox input "false"
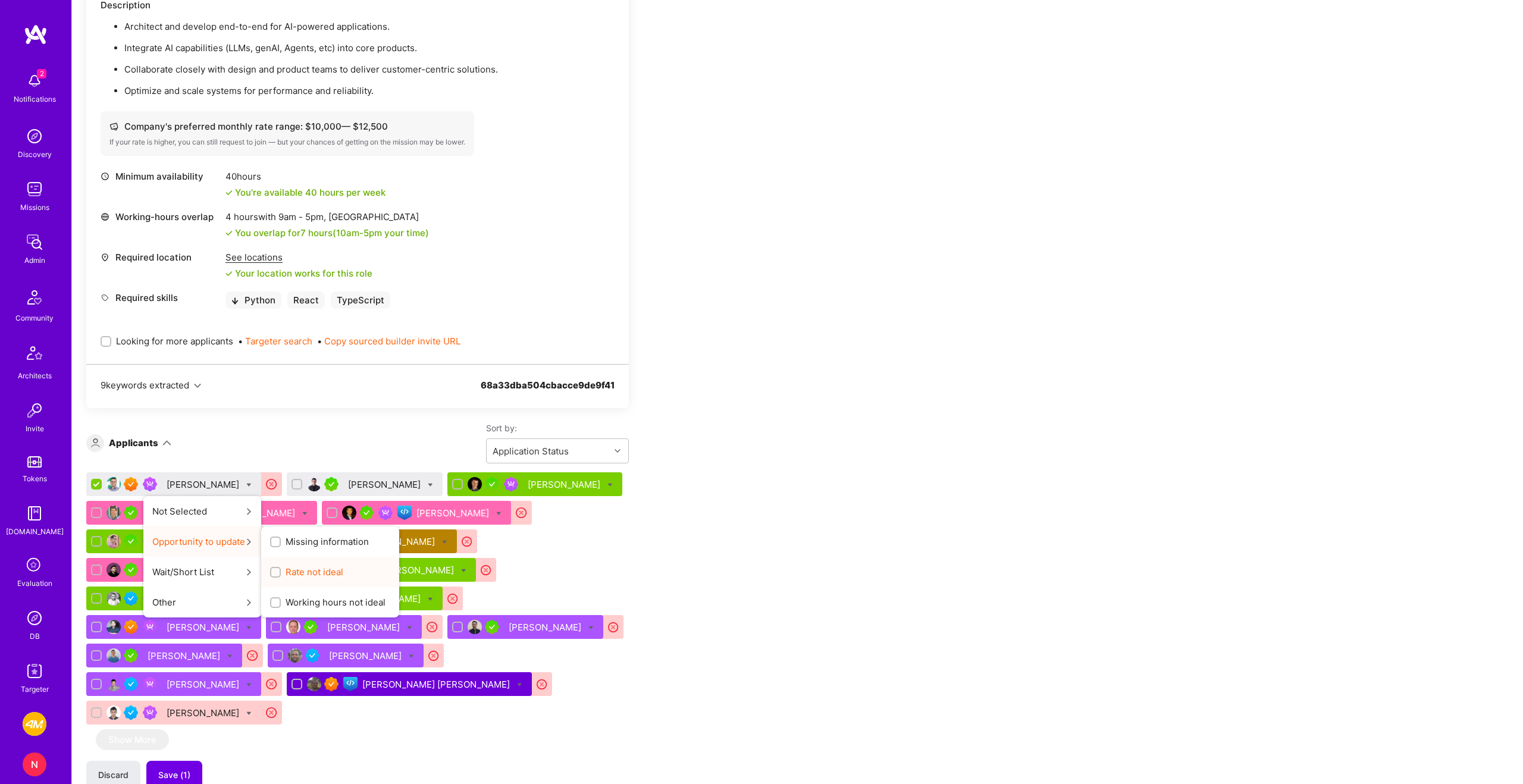
click at [315, 565] on div "Rate not ideal" at bounding box center [331, 573] width 138 height 31
click at [312, 569] on span "Rate not ideal" at bounding box center [314, 572] width 58 height 12
click at [281, 569] on input "Rate not ideal" at bounding box center [277, 573] width 9 height 9
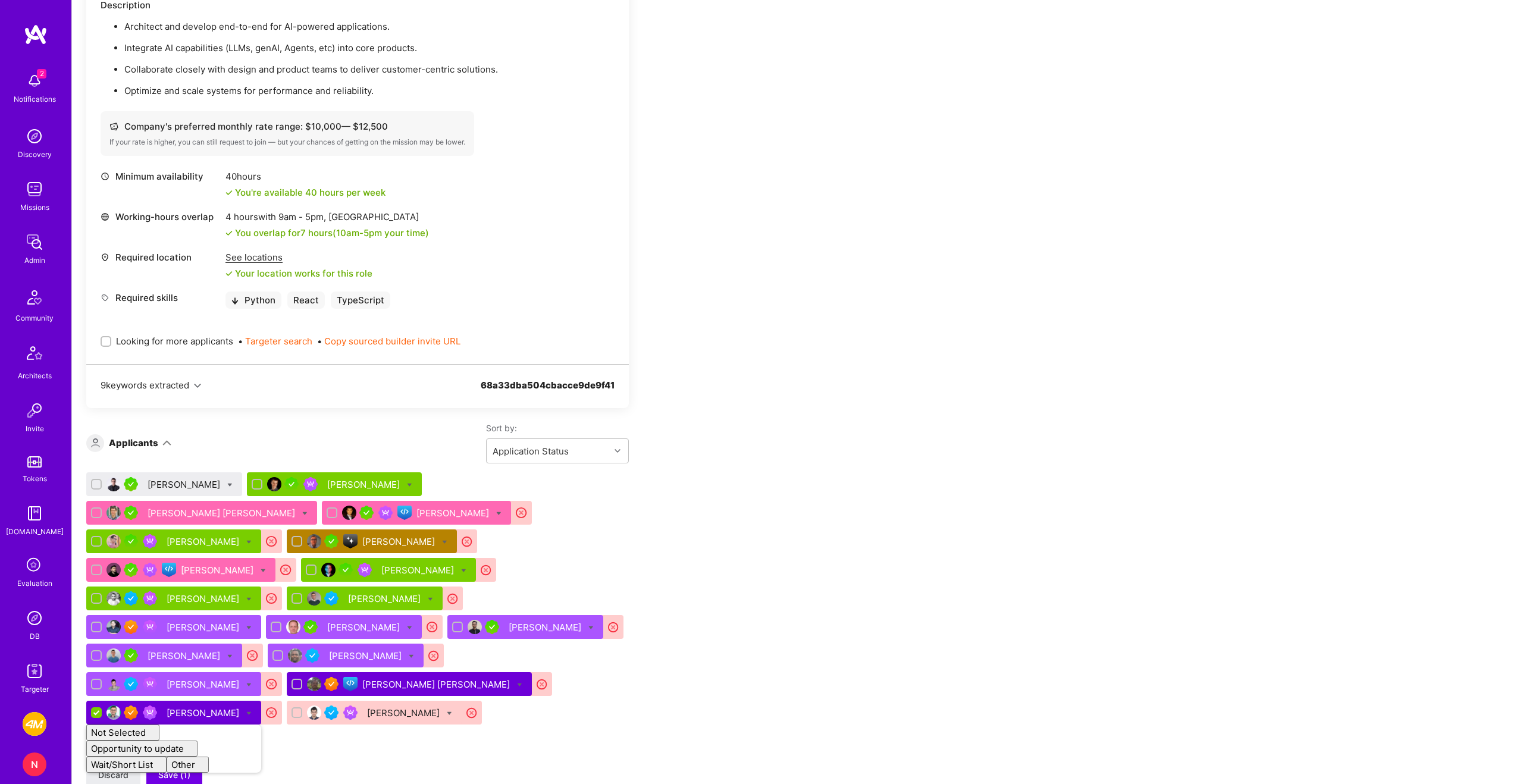
click at [496, 512] on icon at bounding box center [499, 514] width 6 height 6
checkbox input "true"
checkbox input "false"
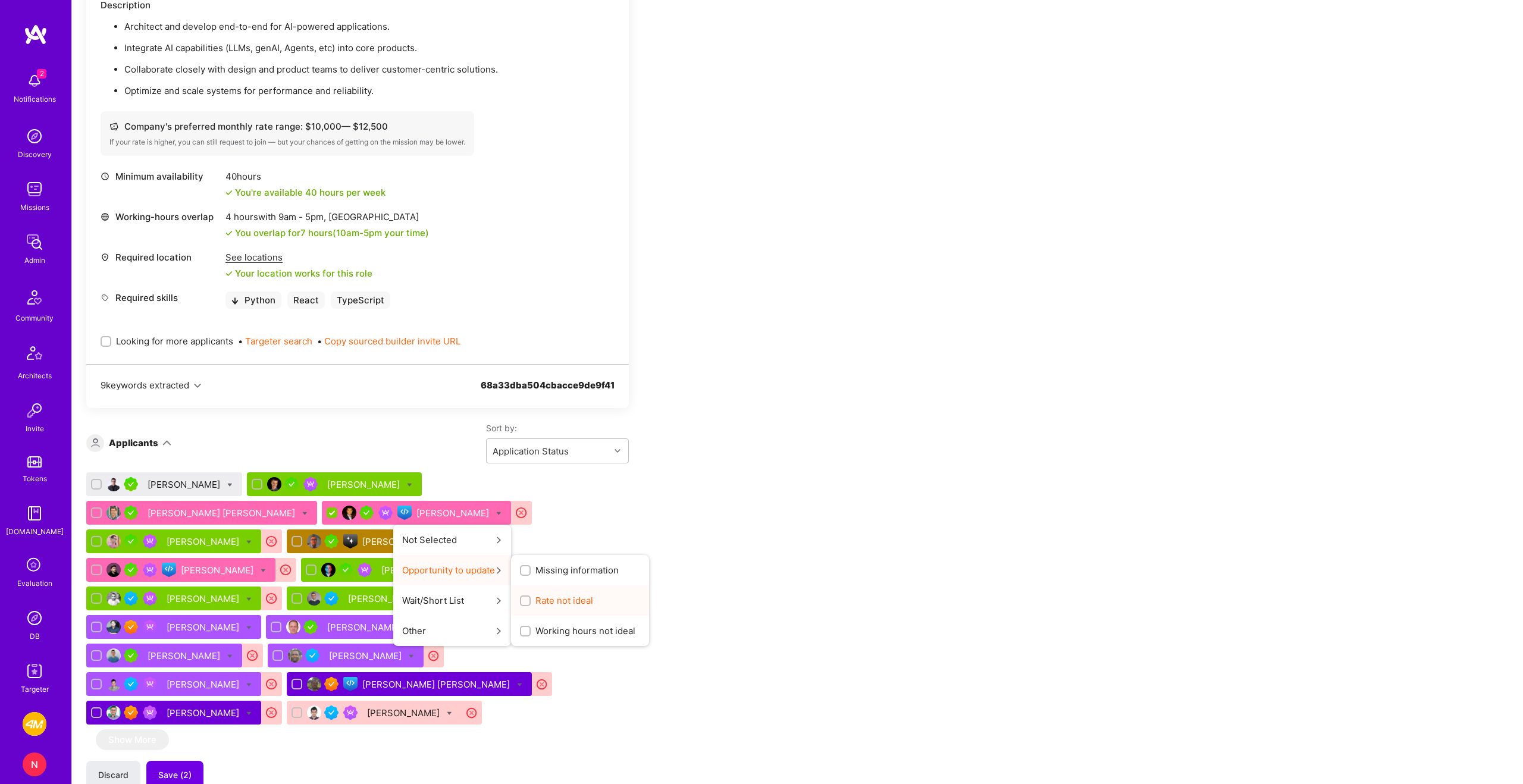
click at [535, 603] on span "Rate not ideal" at bounding box center [564, 600] width 58 height 12
click at [523, 603] on input "Rate not ideal" at bounding box center [527, 601] width 9 height 9
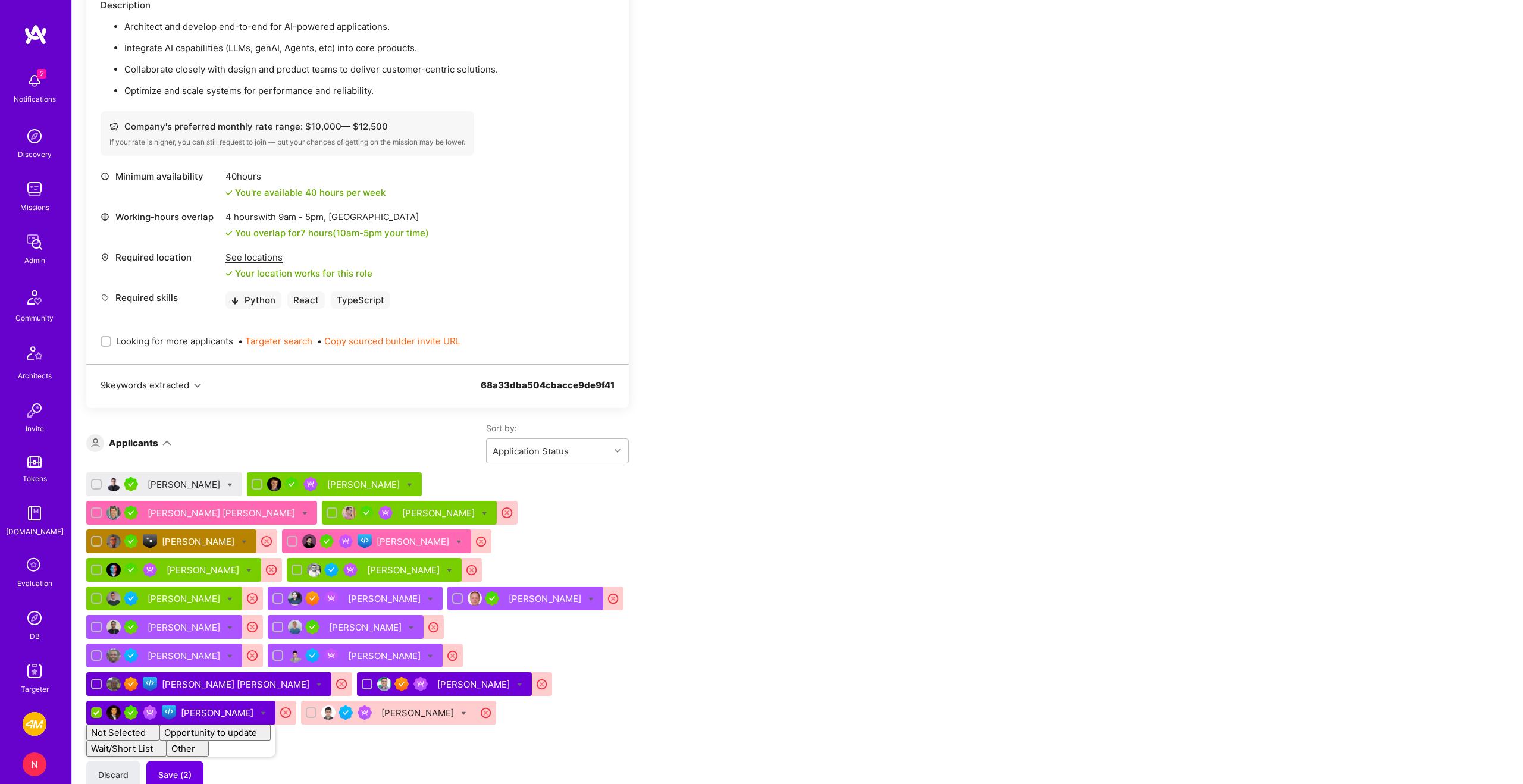
click at [482, 512] on icon at bounding box center [485, 514] width 6 height 6
checkbox input "true"
checkbox input "false"
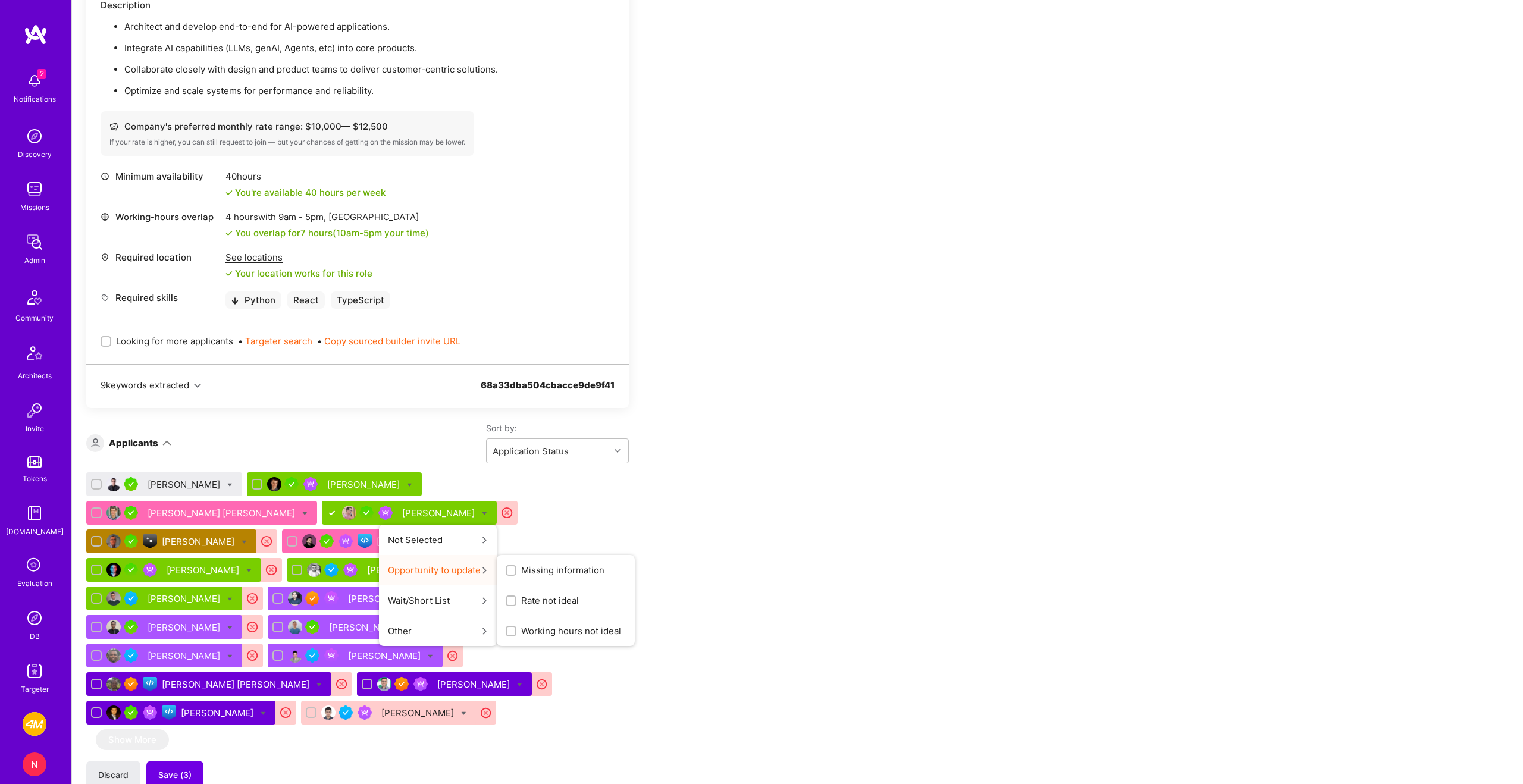
click at [521, 602] on span "Rate not ideal" at bounding box center [550, 600] width 58 height 12
click at [0, 0] on input "Rate not ideal" at bounding box center [0, 0] width 0 height 0
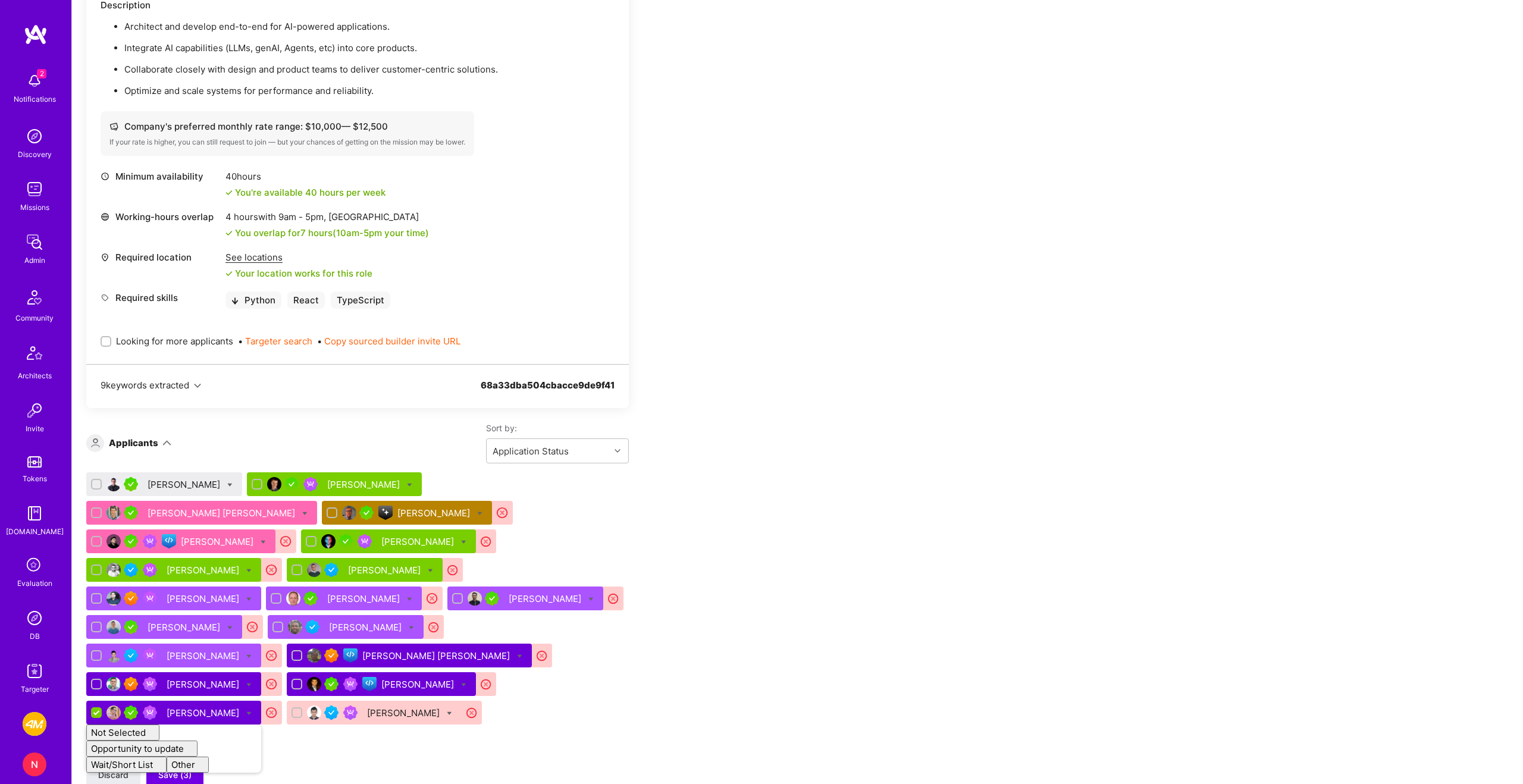
checkbox input "false"
click at [266, 540] on icon at bounding box center [263, 543] width 6 height 6
checkbox input "true"
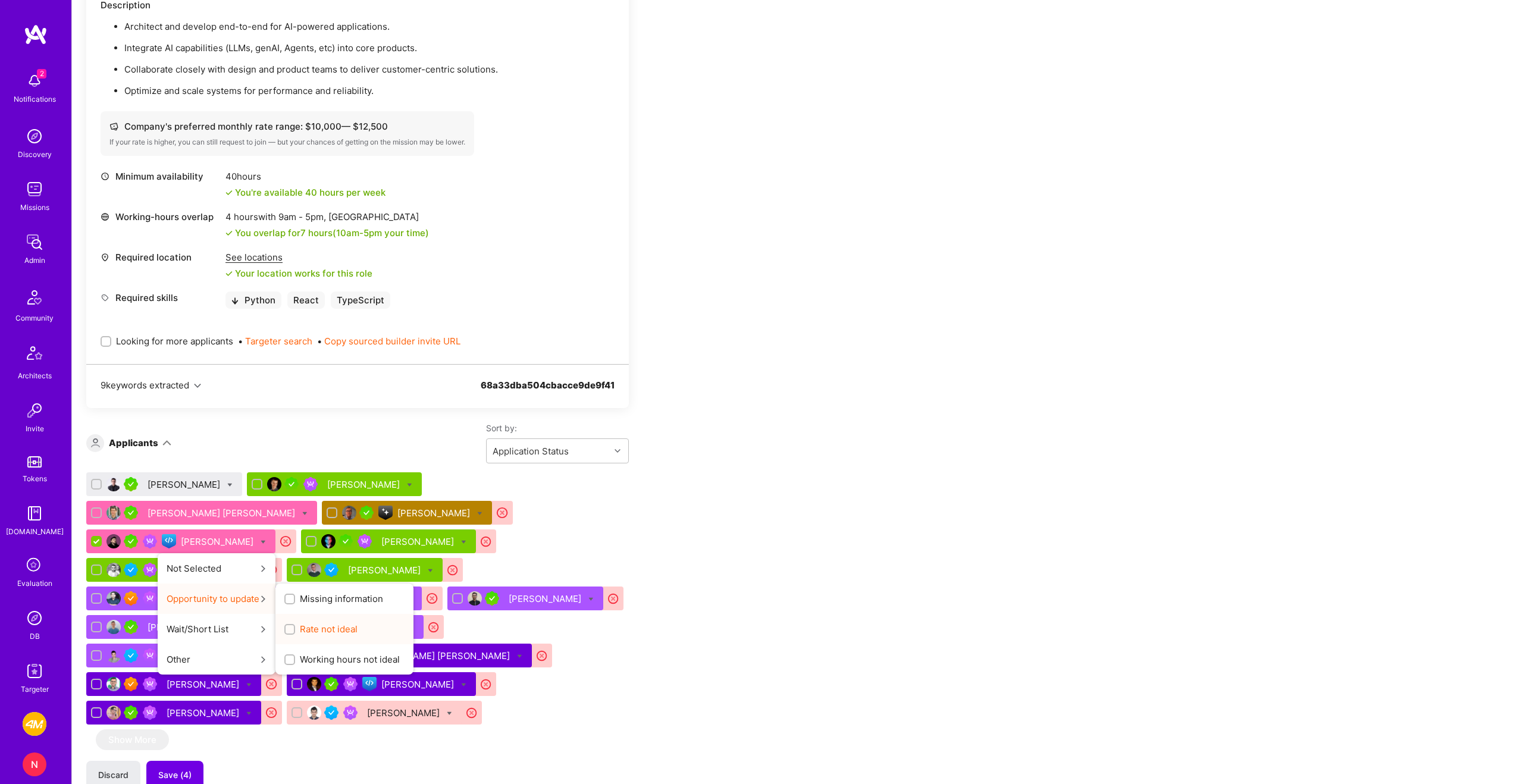
click at [357, 623] on span "Rate not ideal" at bounding box center [329, 628] width 58 height 12
click at [295, 625] on input "Rate not ideal" at bounding box center [290, 629] width 9 height 9
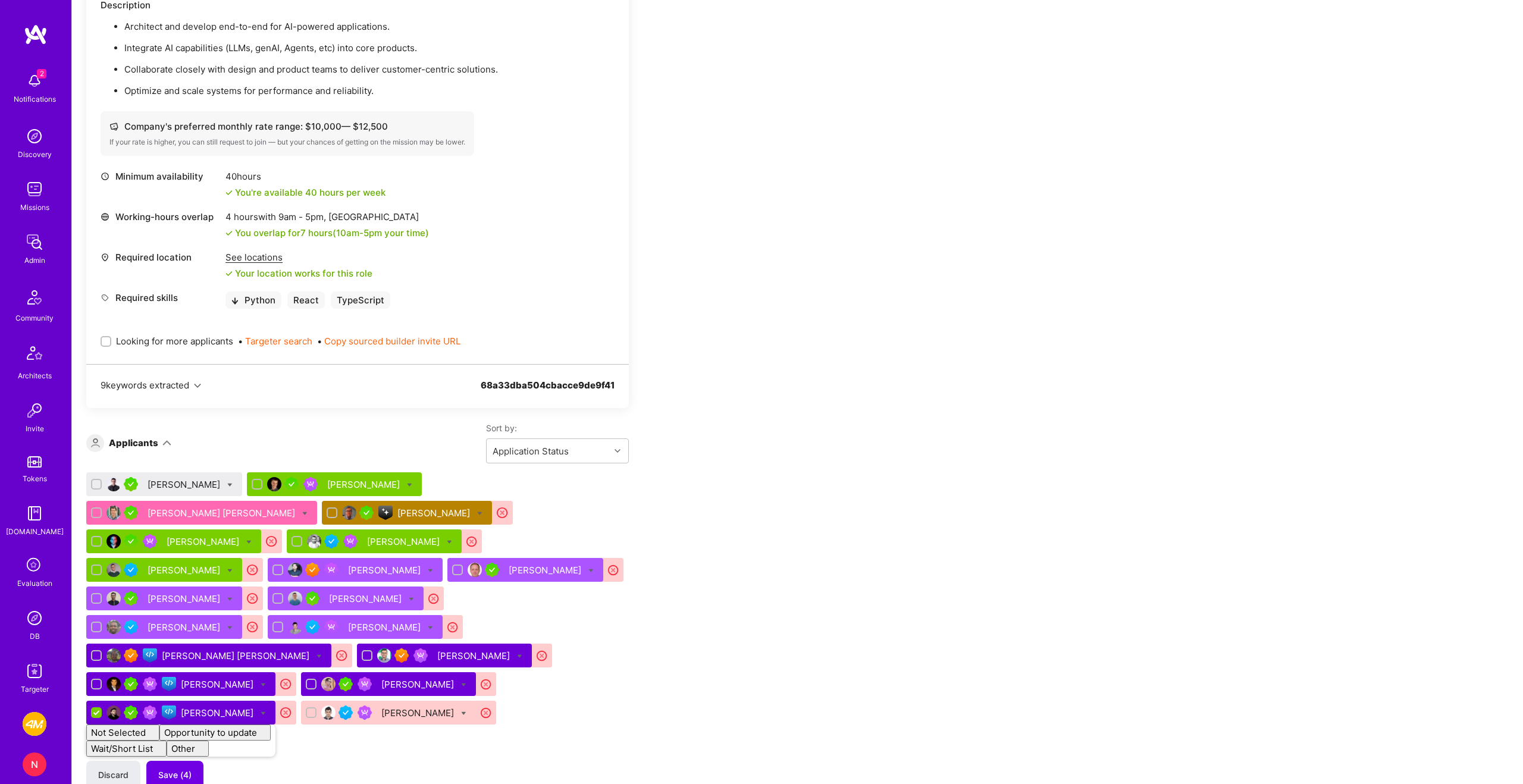
click at [447, 540] on icon at bounding box center [450, 543] width 6 height 6
checkbox input "true"
checkbox input "false"
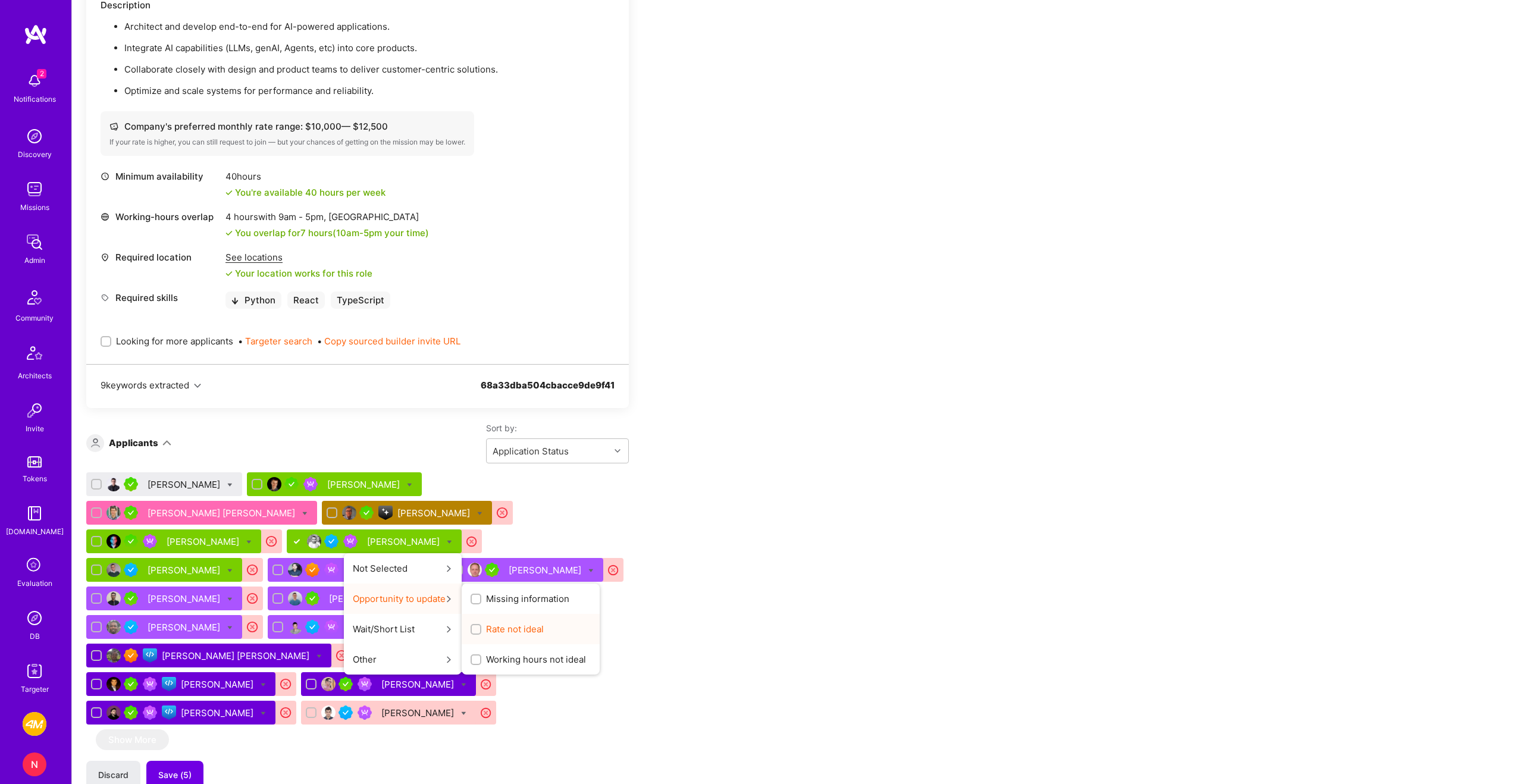
click at [486, 632] on span "Rate not ideal" at bounding box center [515, 628] width 58 height 12
click at [473, 632] on input "Rate not ideal" at bounding box center [477, 629] width 9 height 9
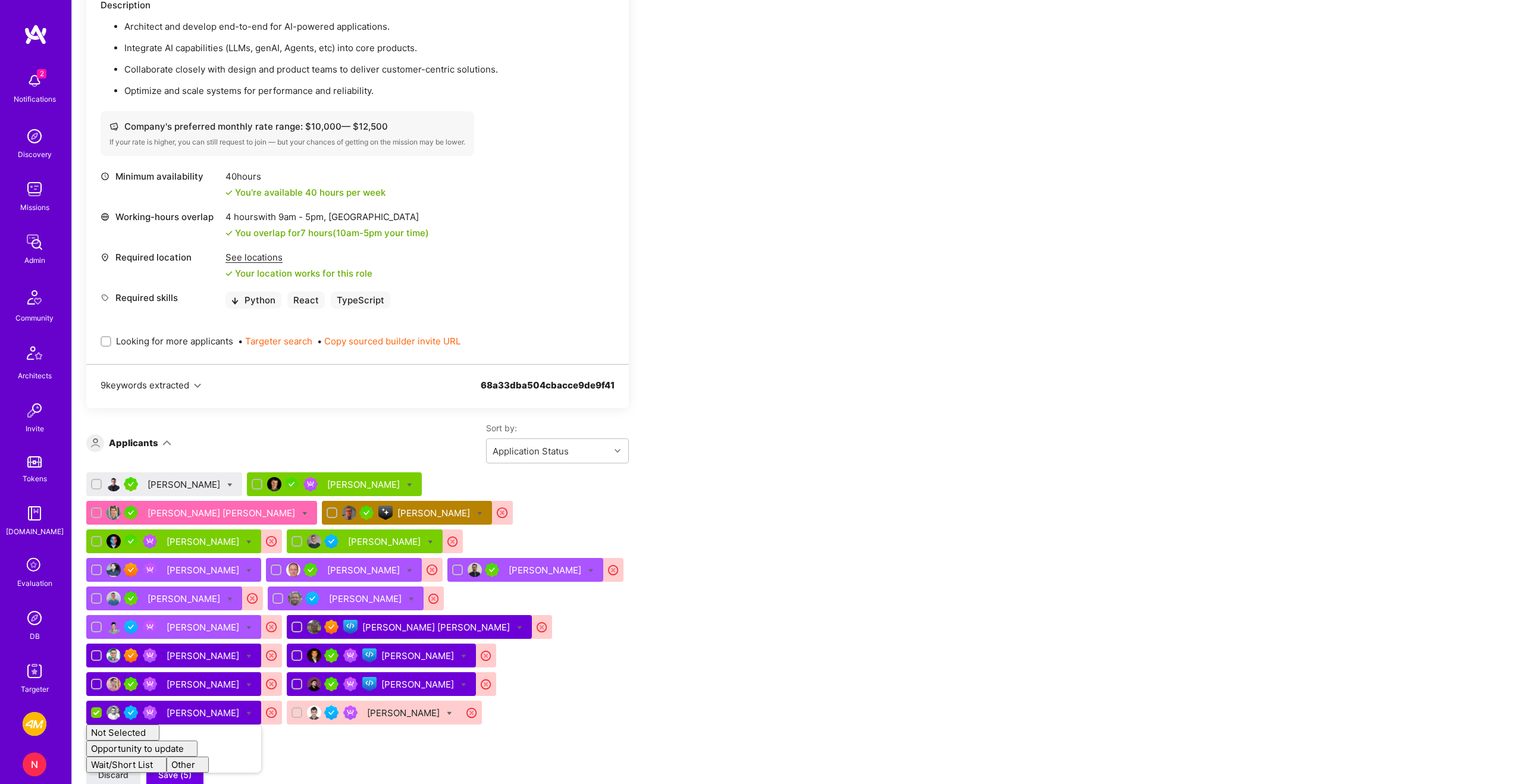
click at [428, 541] on icon at bounding box center [430, 543] width 6 height 6
checkbox input "true"
checkbox input "false"
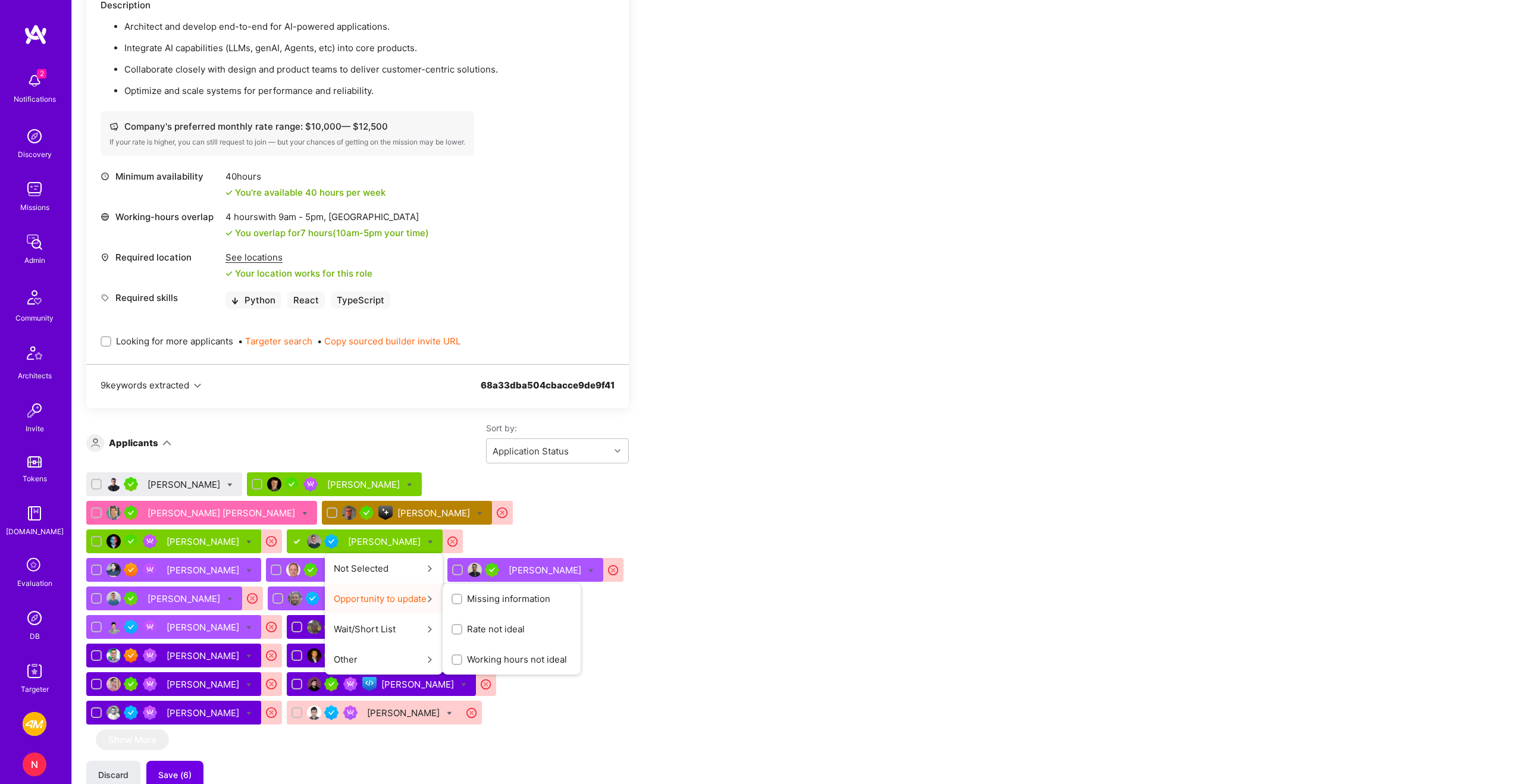
click at [467, 627] on span "Rate not ideal" at bounding box center [496, 628] width 58 height 12
click at [0, 0] on input "Rate not ideal" at bounding box center [0, 0] width 0 height 0
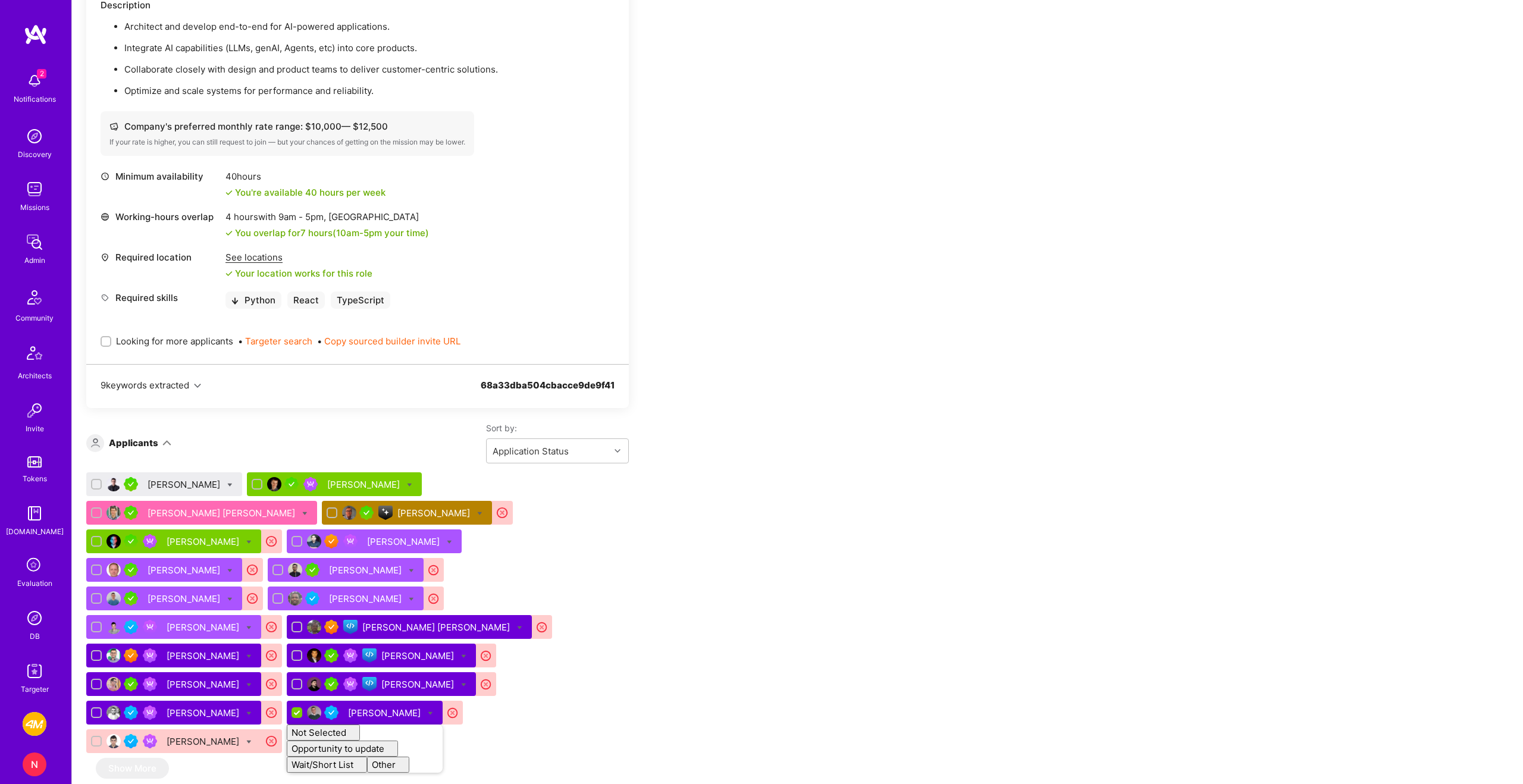
click at [252, 540] on icon at bounding box center [249, 543] width 6 height 6
checkbox input "true"
checkbox input "false"
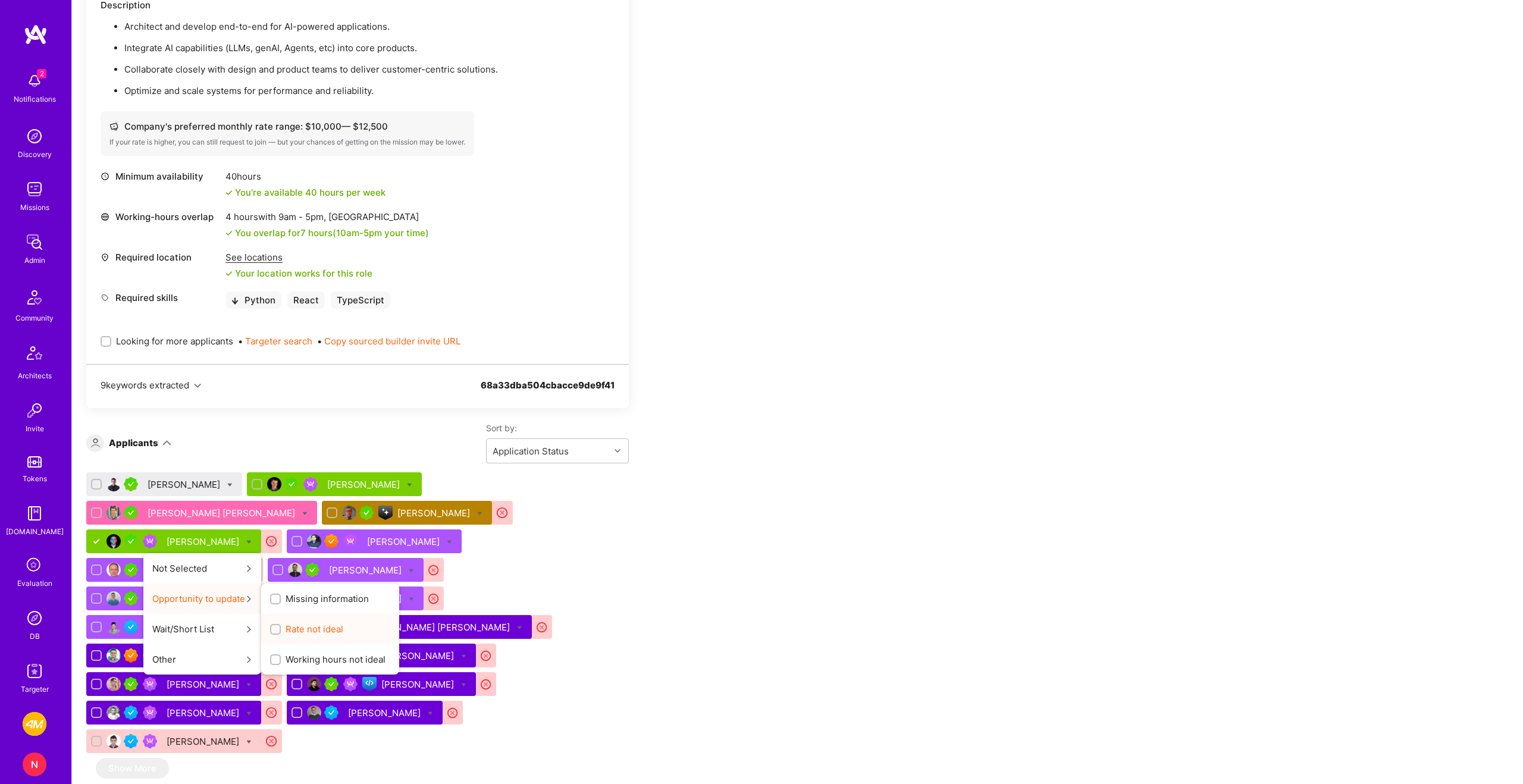
click at [343, 623] on span "Rate not ideal" at bounding box center [314, 628] width 58 height 12
click at [281, 625] on input "Rate not ideal" at bounding box center [277, 629] width 9 height 9
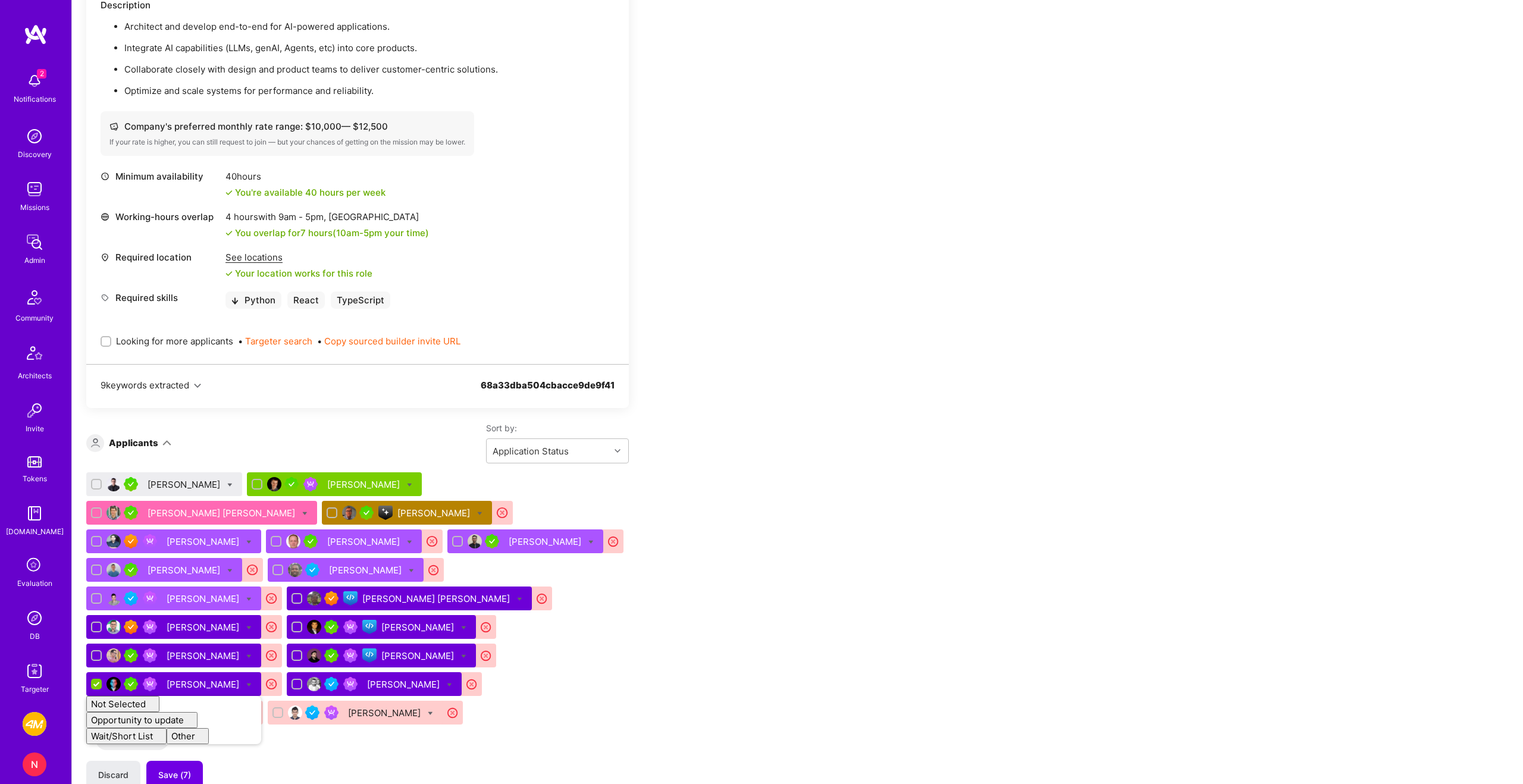
click at [742, 485] on div "Apply for a Mission Role We’re actively looking for builders. This is the best …" at bounding box center [443, 341] width 714 height 3631
checkbox input "false"
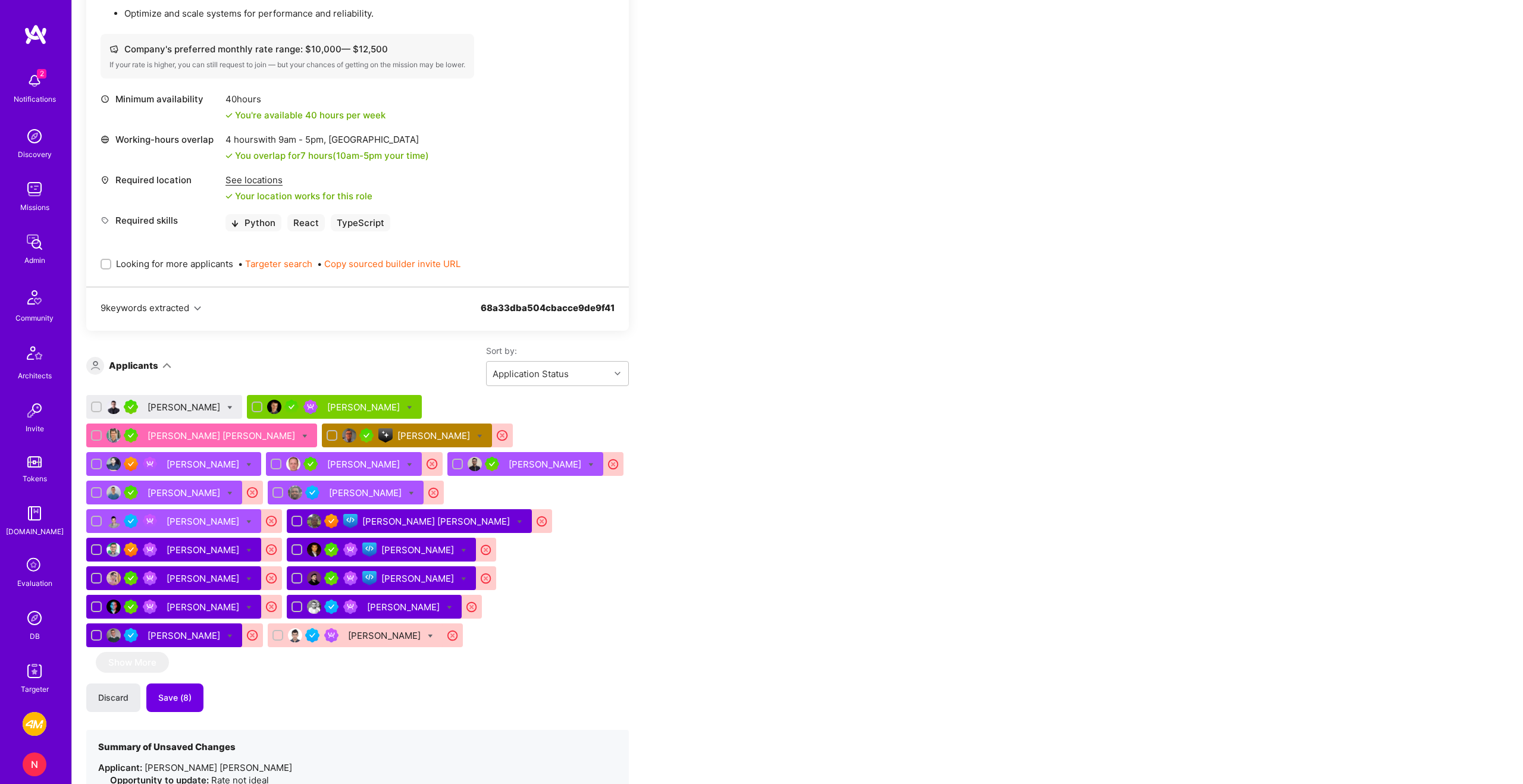
scroll to position [1780, 0]
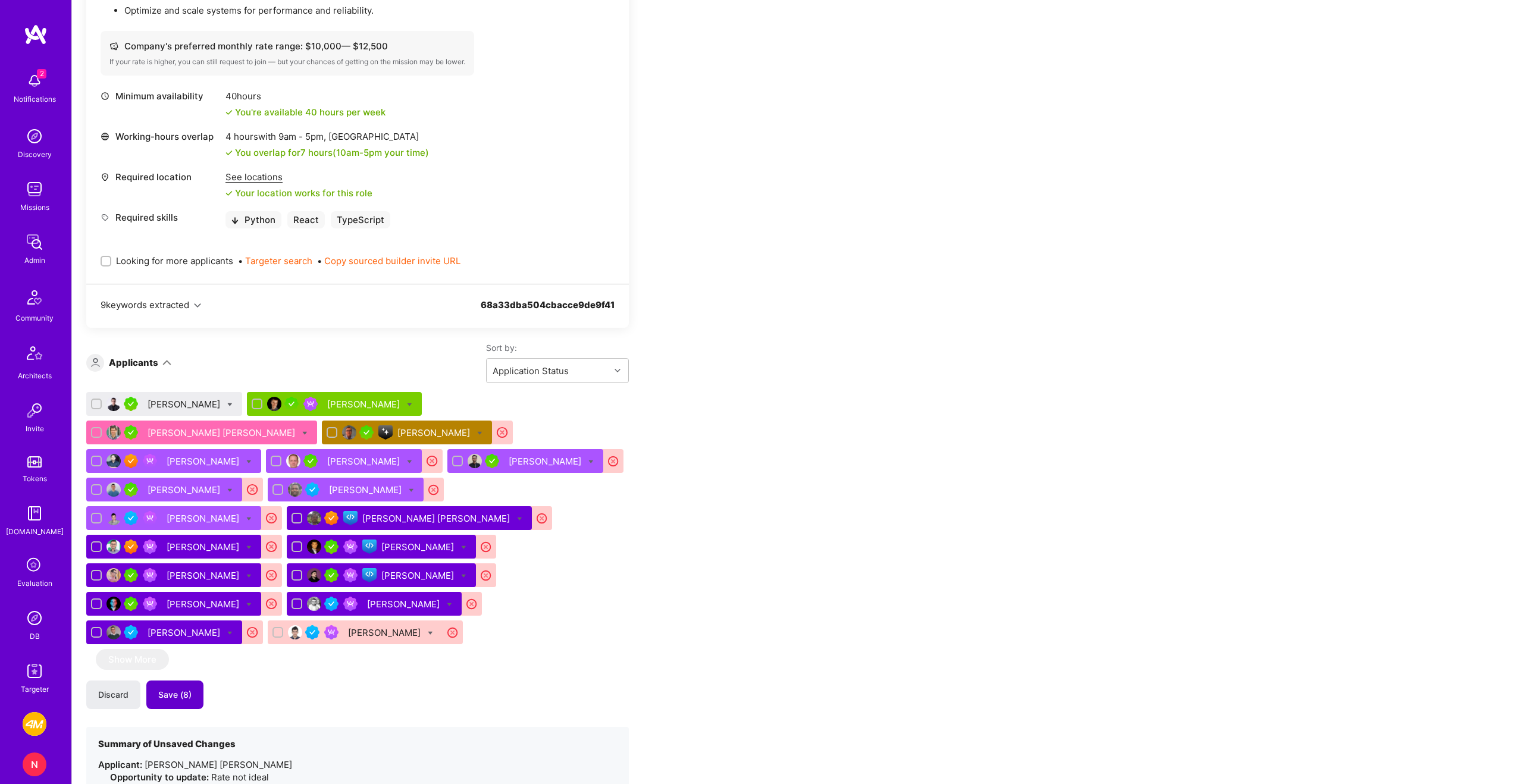
click at [183, 689] on span "Save (8)" at bounding box center [175, 695] width 34 height 12
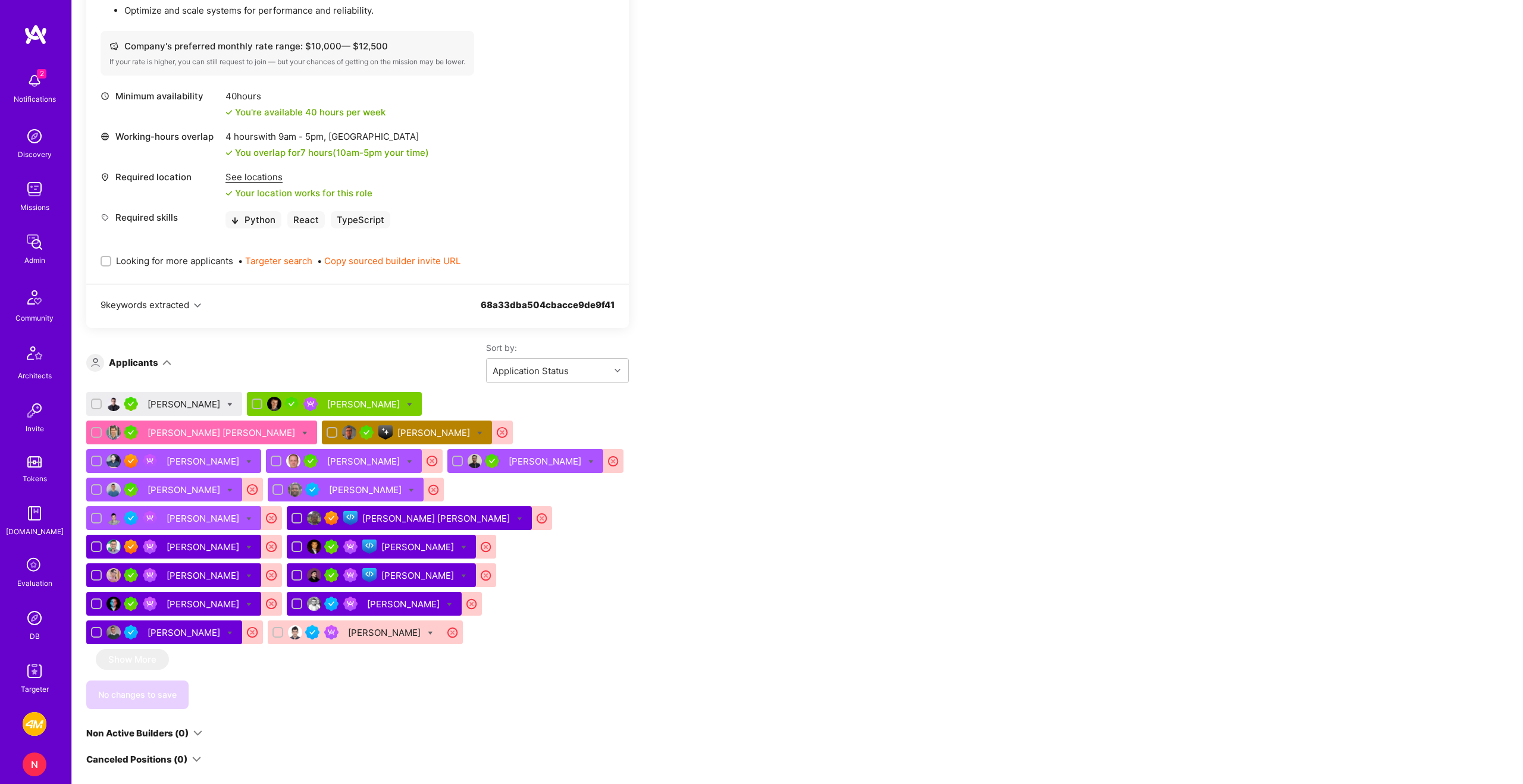
click at [655, 551] on div "Apply for a Mission Role We’re actively looking for builders. This is the best …" at bounding box center [443, 101] width 714 height 3310
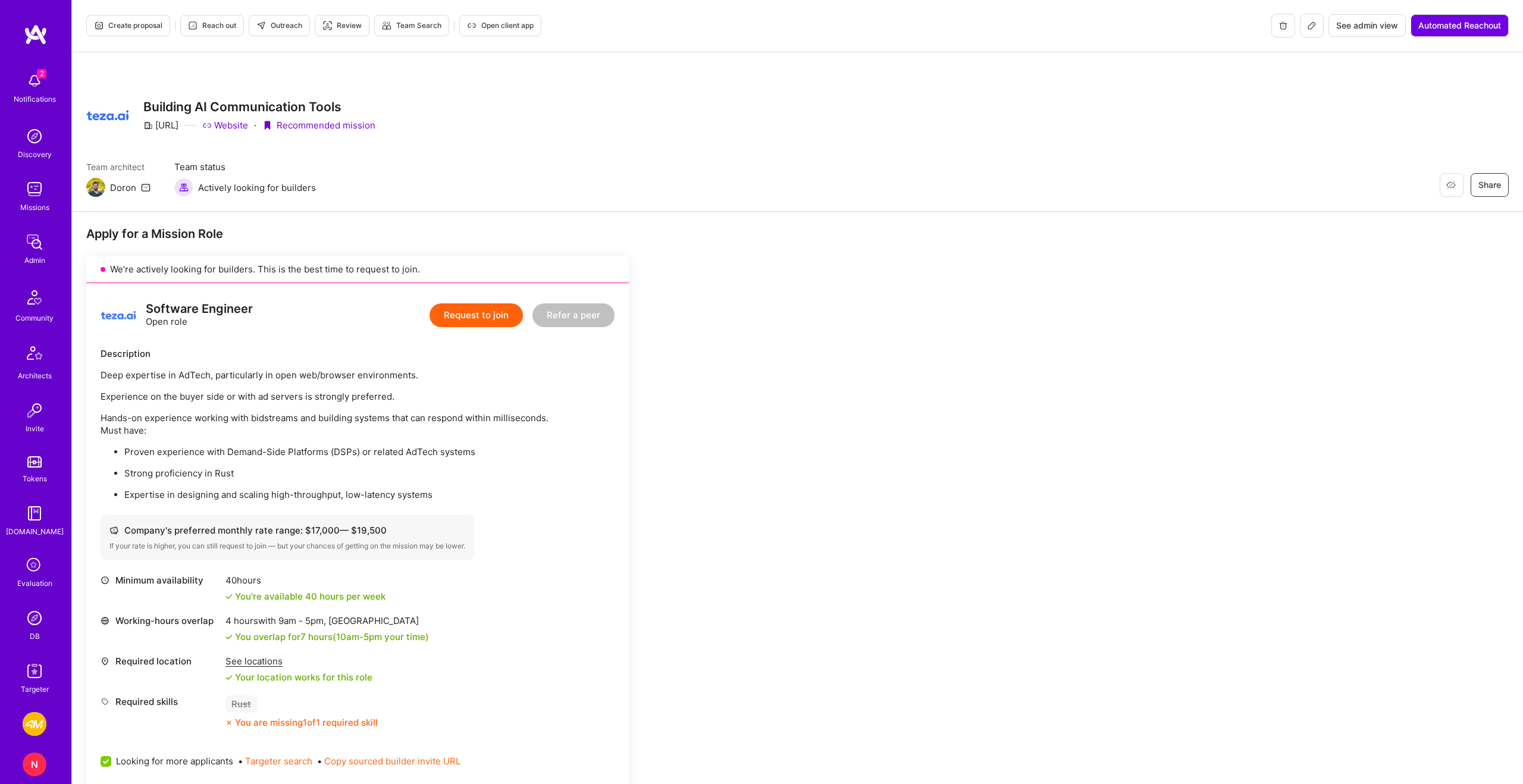
scroll to position [0, 0]
